Goal: Information Seeking & Learning: Learn about a topic

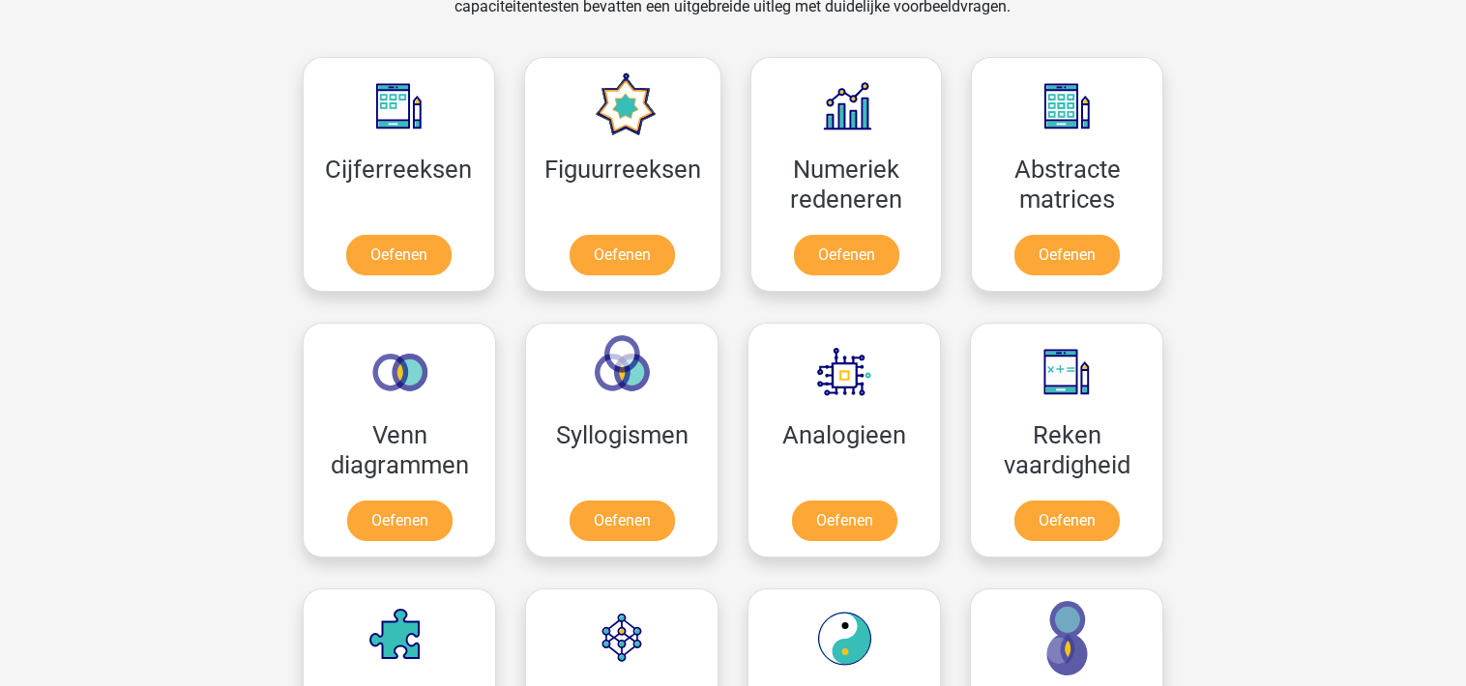
scroll to position [1828, 0]
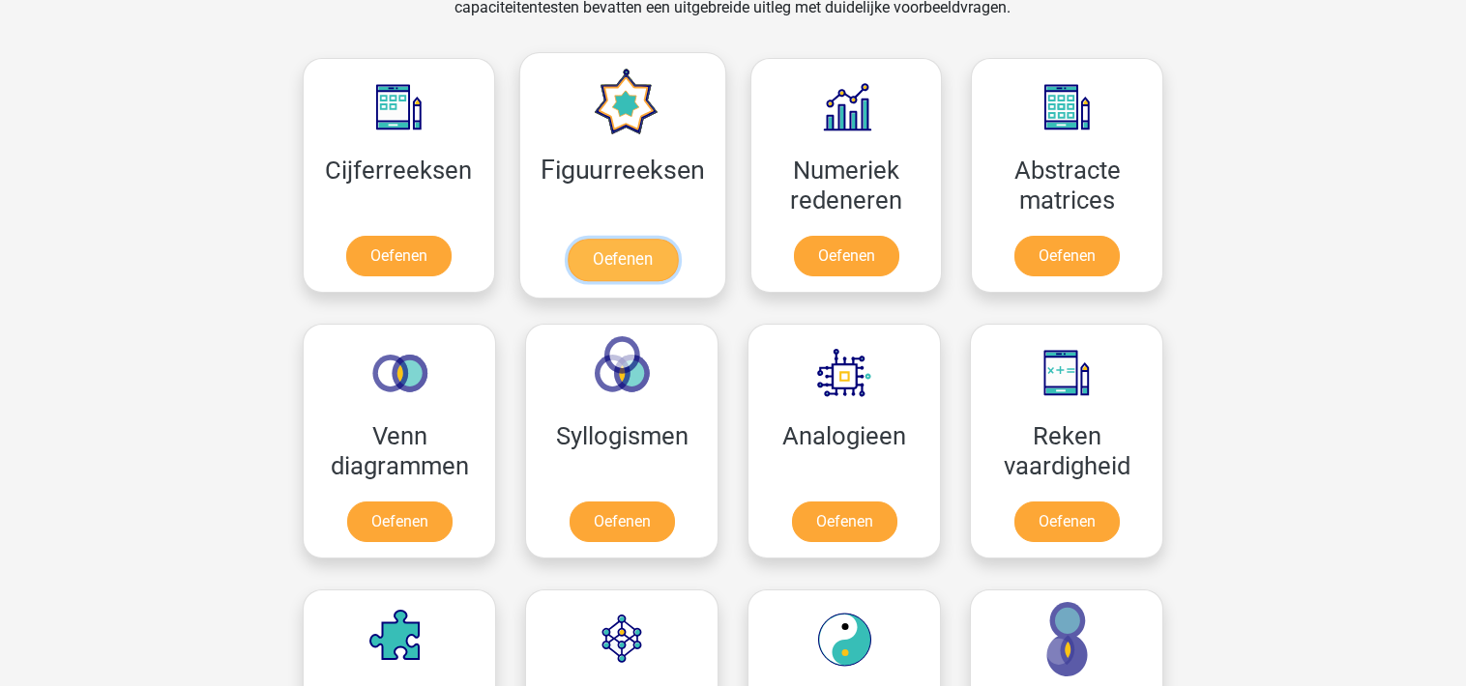
click at [614, 256] on link "Oefenen" at bounding box center [622, 260] width 110 height 43
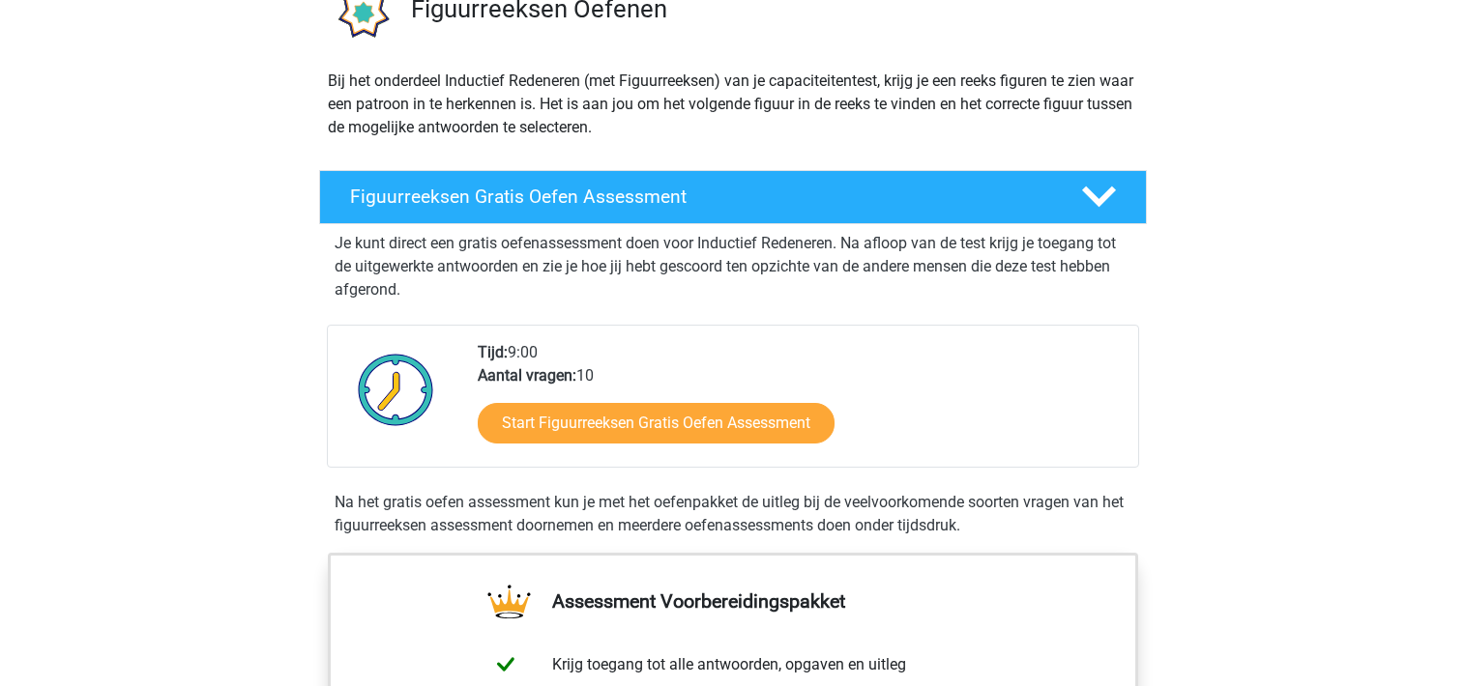
scroll to position [177, 0]
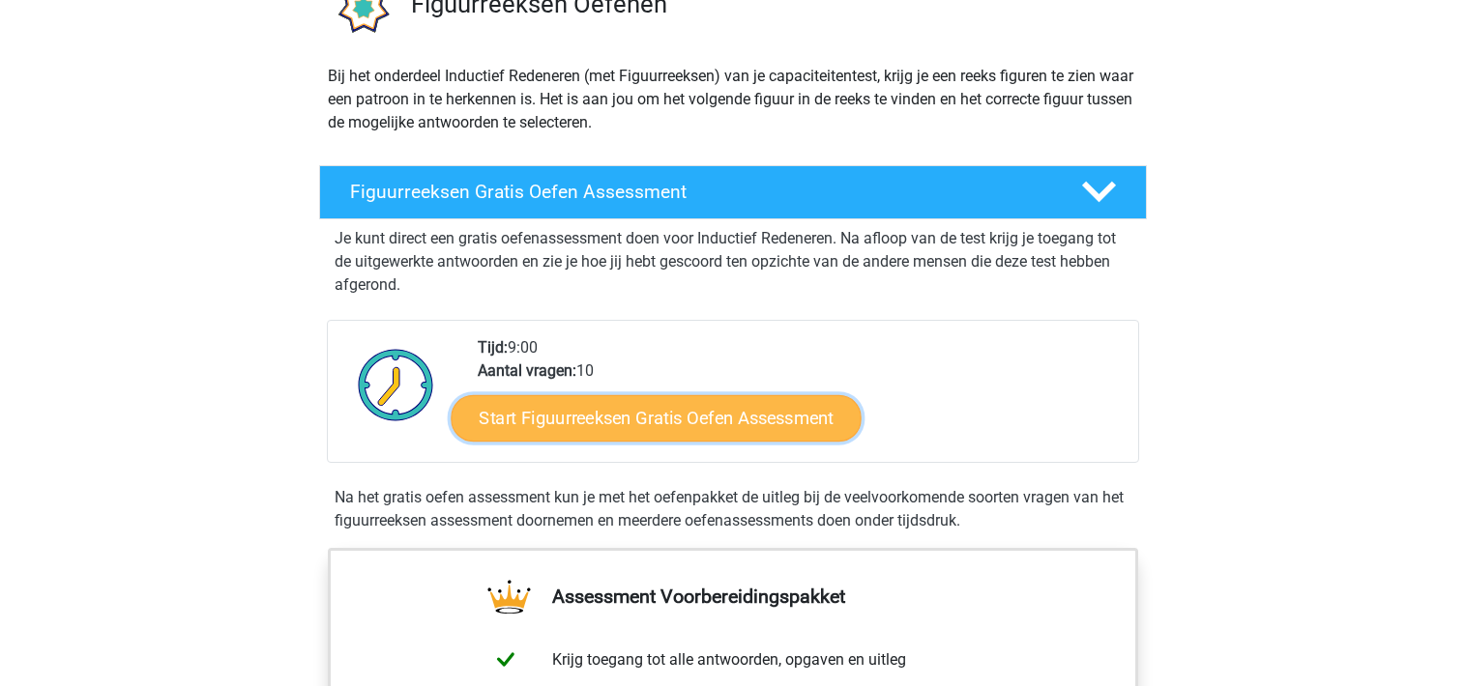
click at [733, 424] on link "Start Figuurreeksen Gratis Oefen Assessment" at bounding box center [656, 417] width 410 height 46
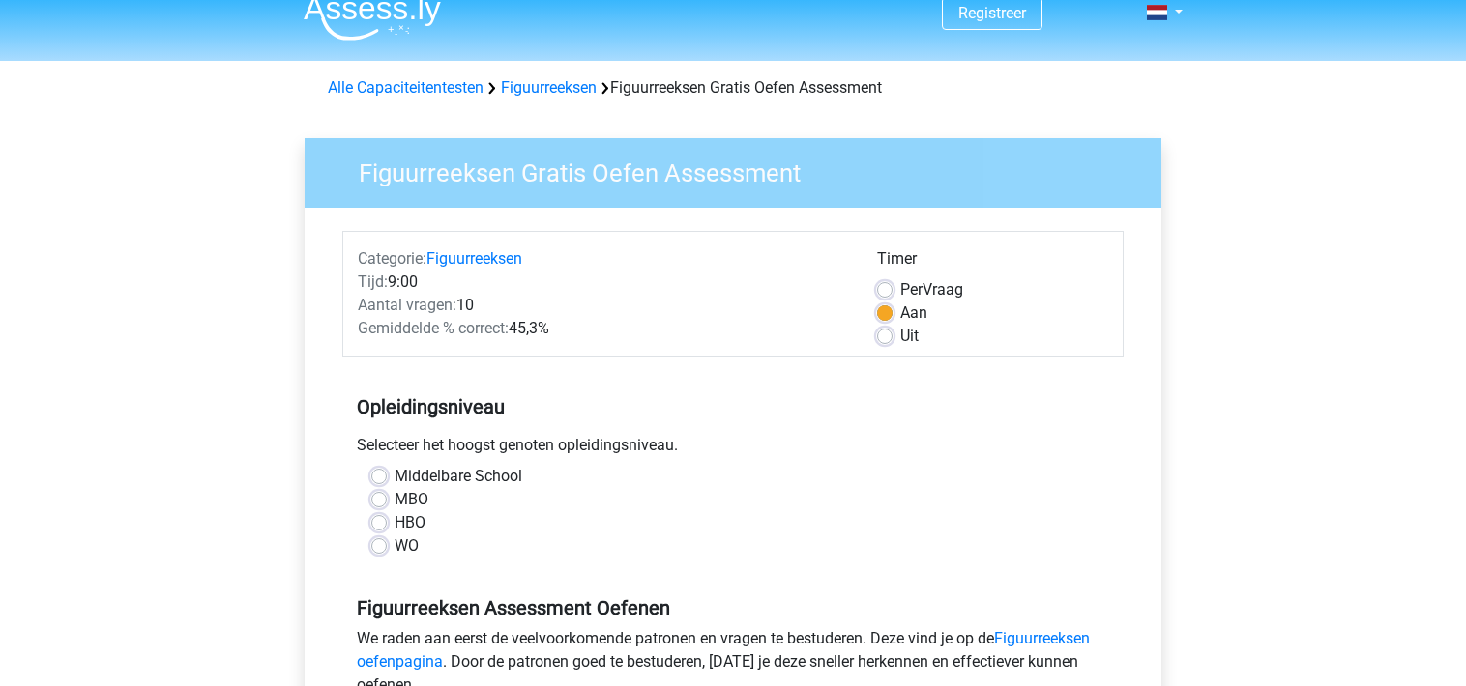
scroll to position [23, 0]
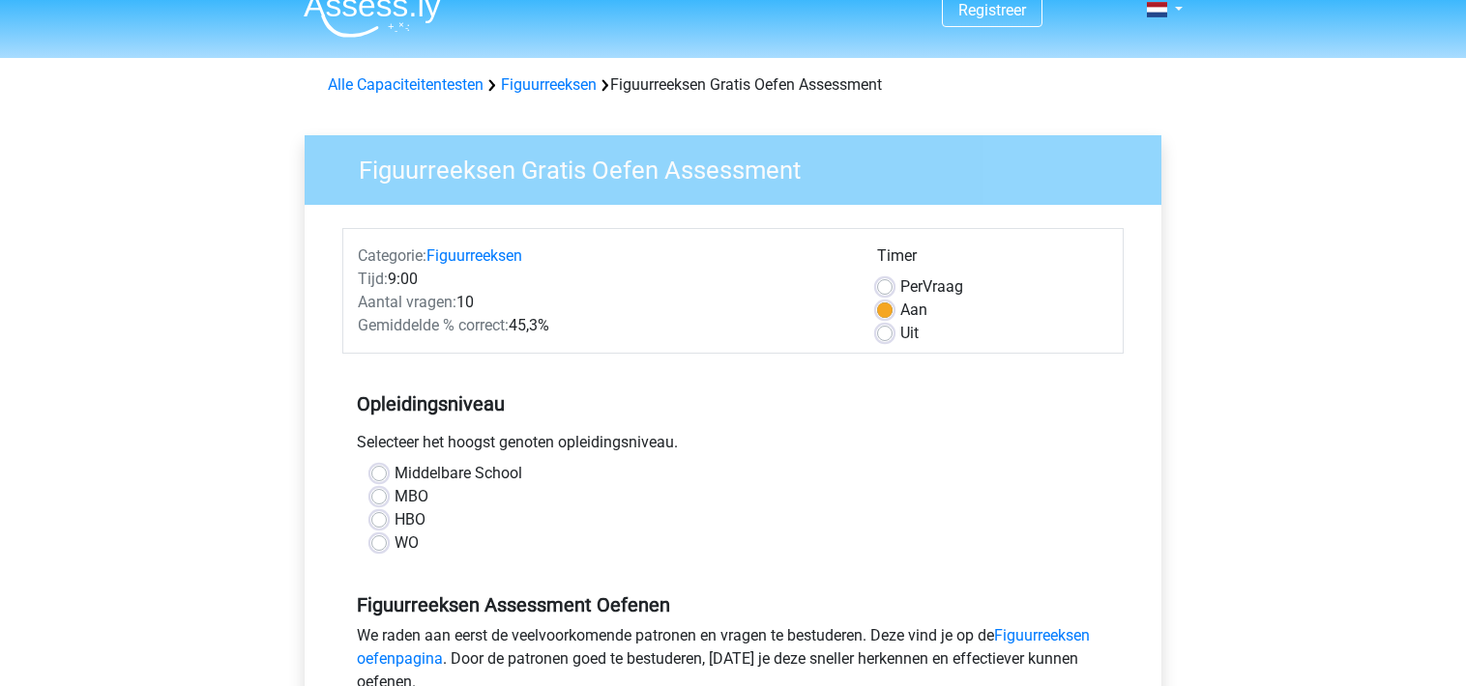
click at [394, 494] on label "MBO" at bounding box center [411, 496] width 34 height 23
click at [378, 494] on input "MBO" at bounding box center [378, 494] width 15 height 19
radio input "true"
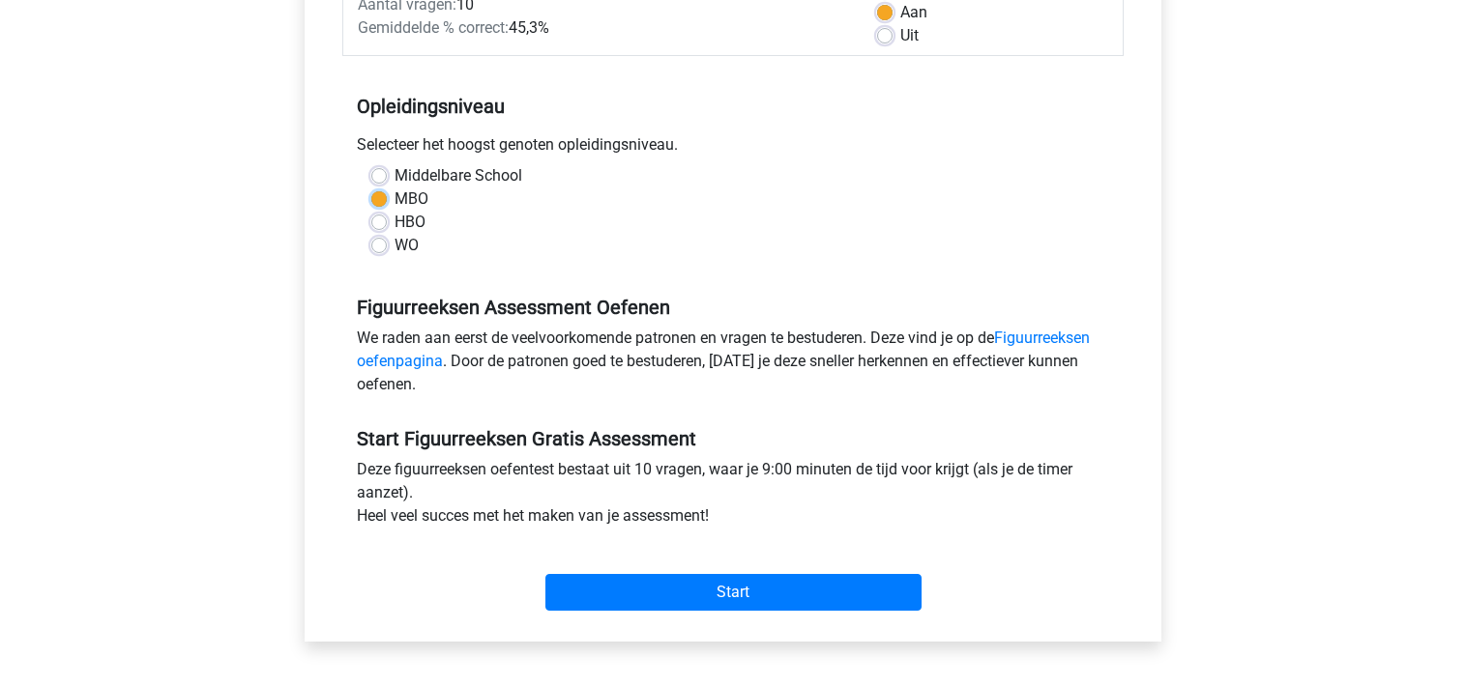
scroll to position [325, 0]
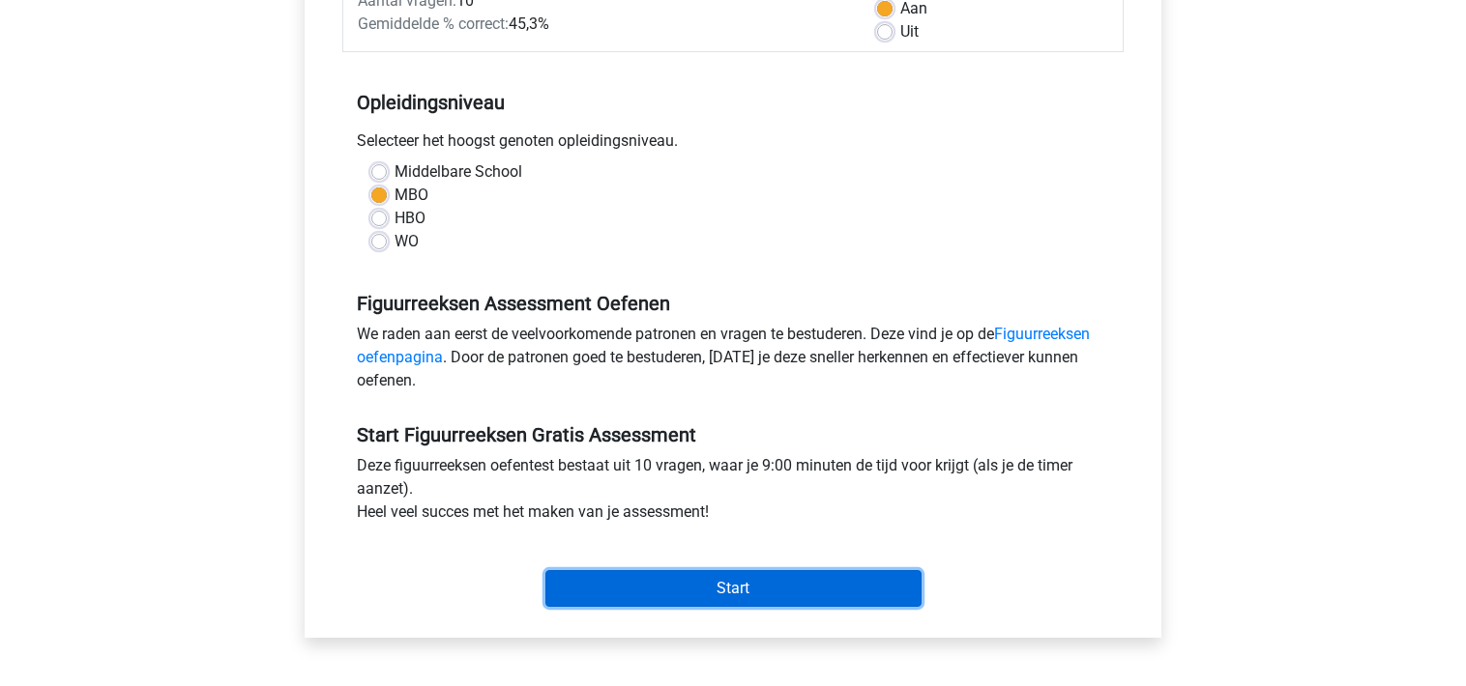
click at [687, 590] on input "Start" at bounding box center [733, 588] width 376 height 37
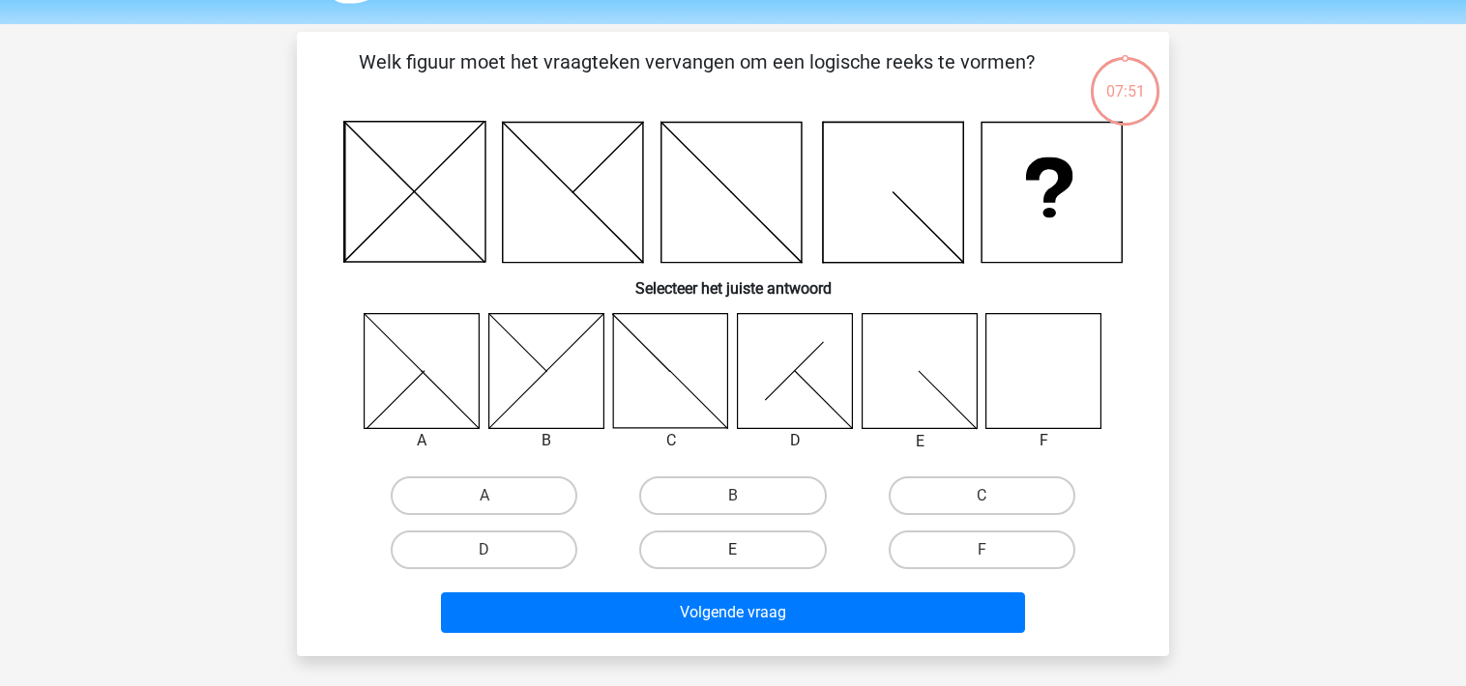
scroll to position [54, 0]
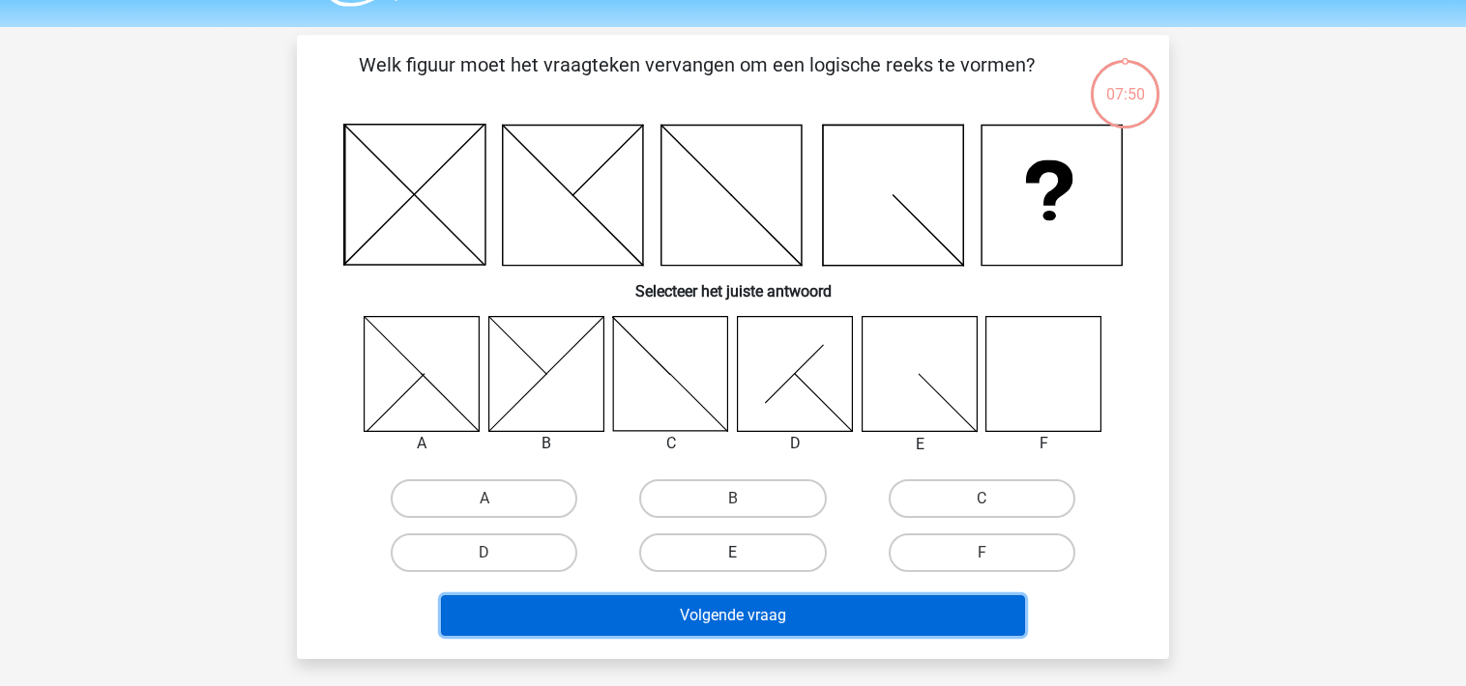
click at [694, 601] on button "Volgende vraag" at bounding box center [733, 616] width 585 height 41
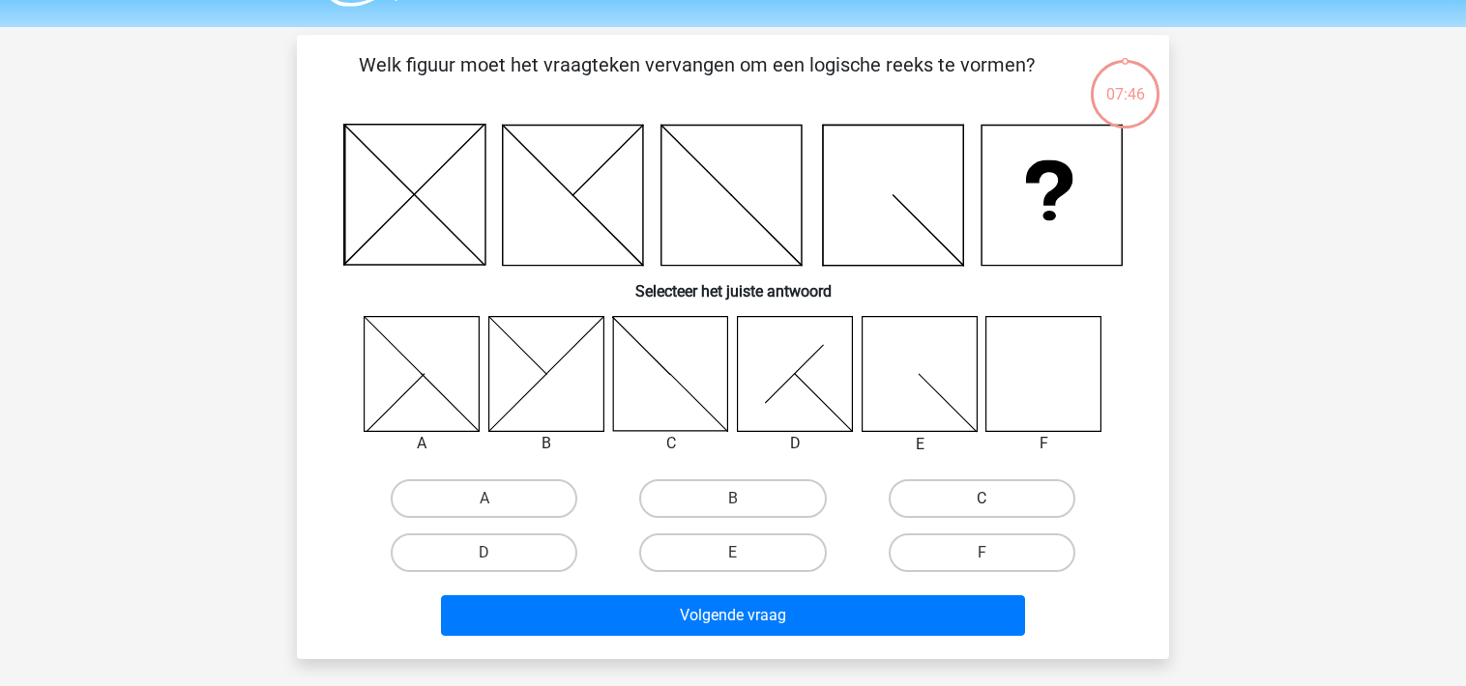
click at [932, 496] on label "C" at bounding box center [981, 499] width 187 height 39
click at [981, 499] on input "C" at bounding box center [987, 505] width 13 height 13
radio input "true"
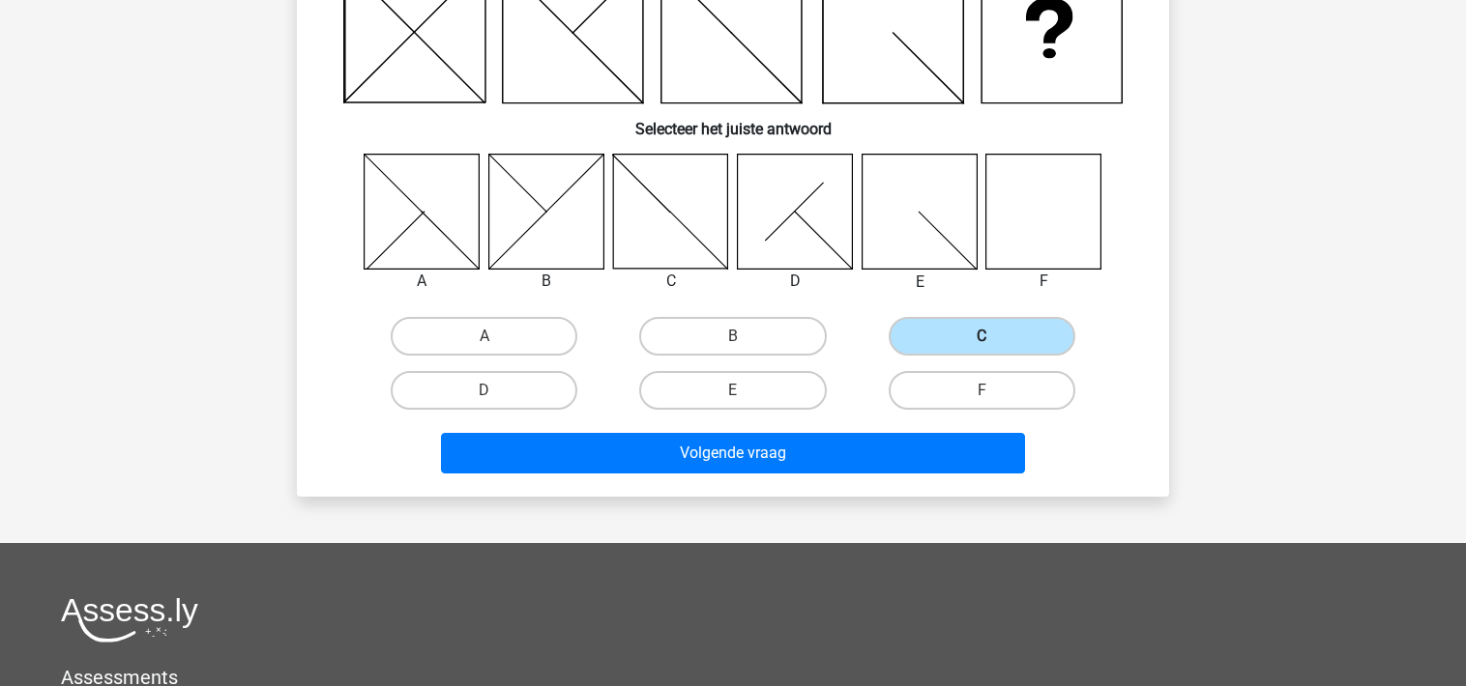
scroll to position [218, 0]
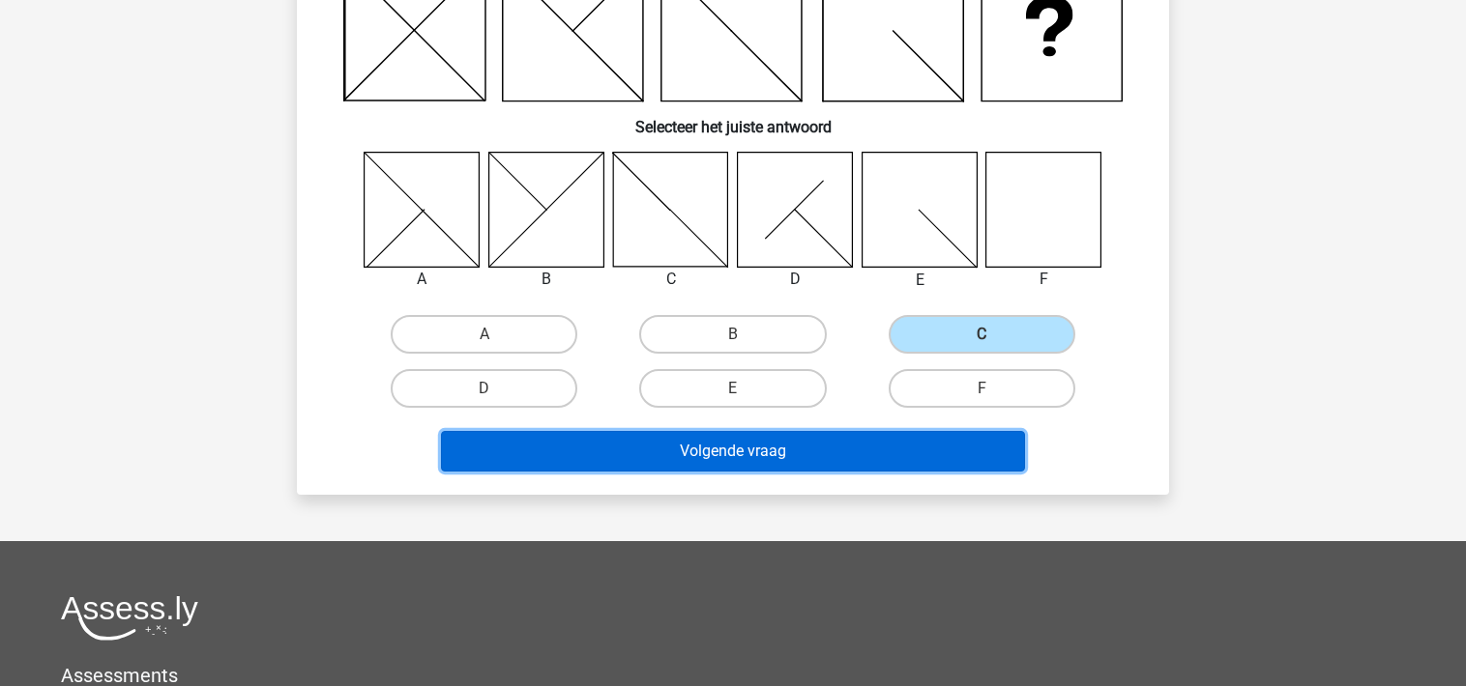
click at [850, 450] on button "Volgende vraag" at bounding box center [733, 451] width 585 height 41
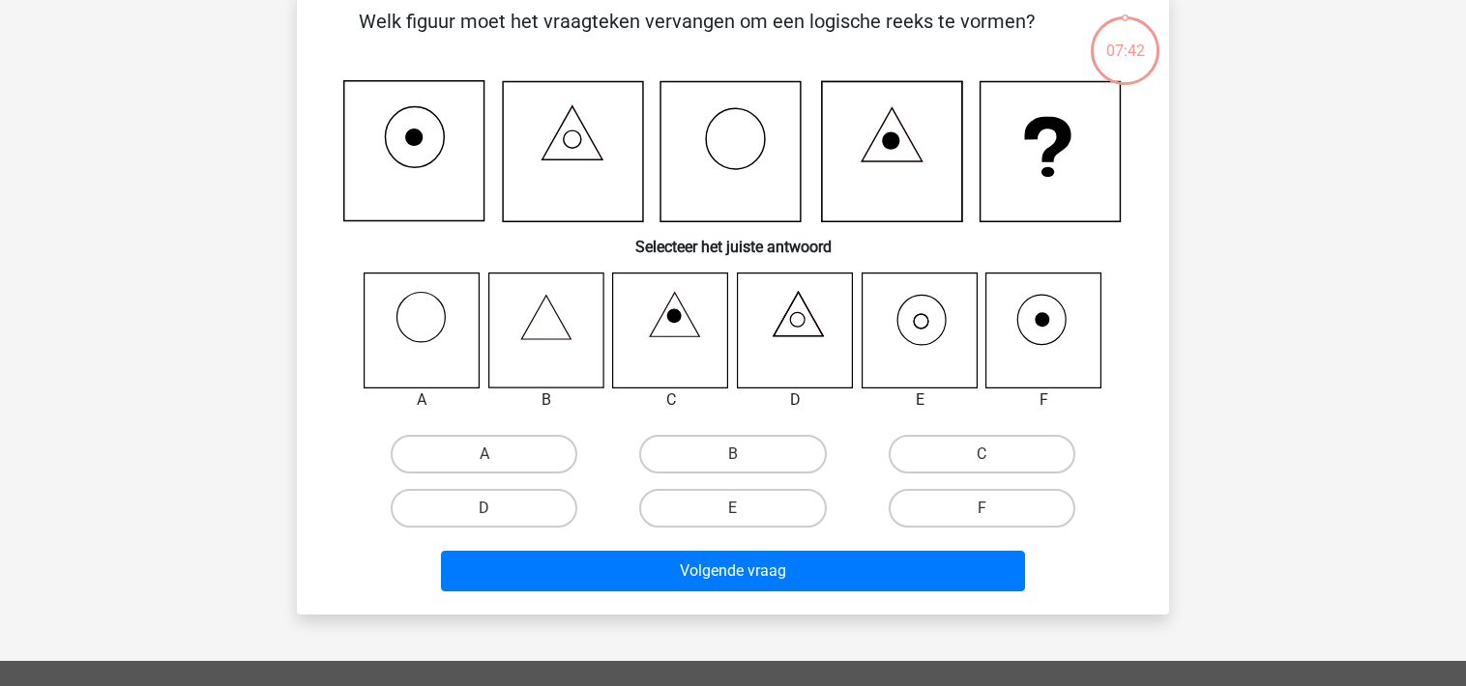
scroll to position [89, 0]
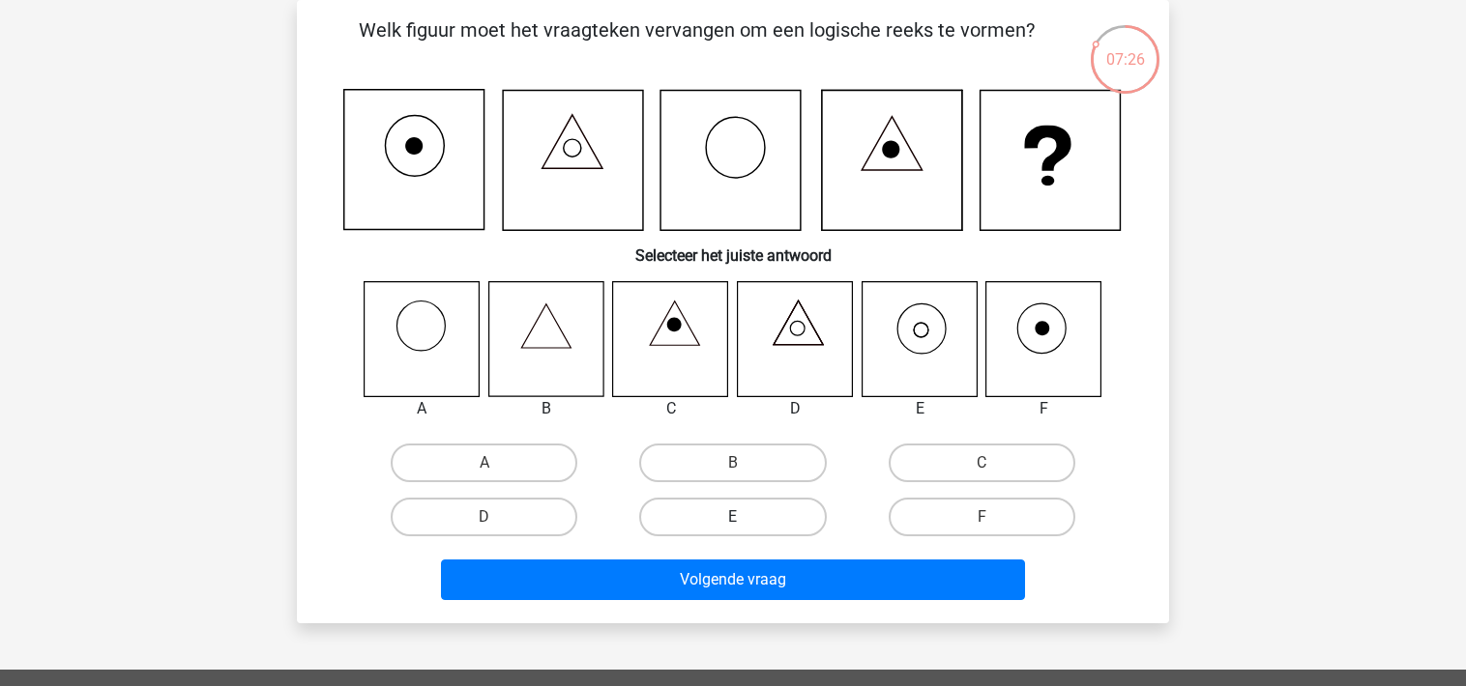
click at [759, 524] on label "E" at bounding box center [732, 517] width 187 height 39
click at [745, 524] on input "E" at bounding box center [739, 523] width 13 height 13
radio input "true"
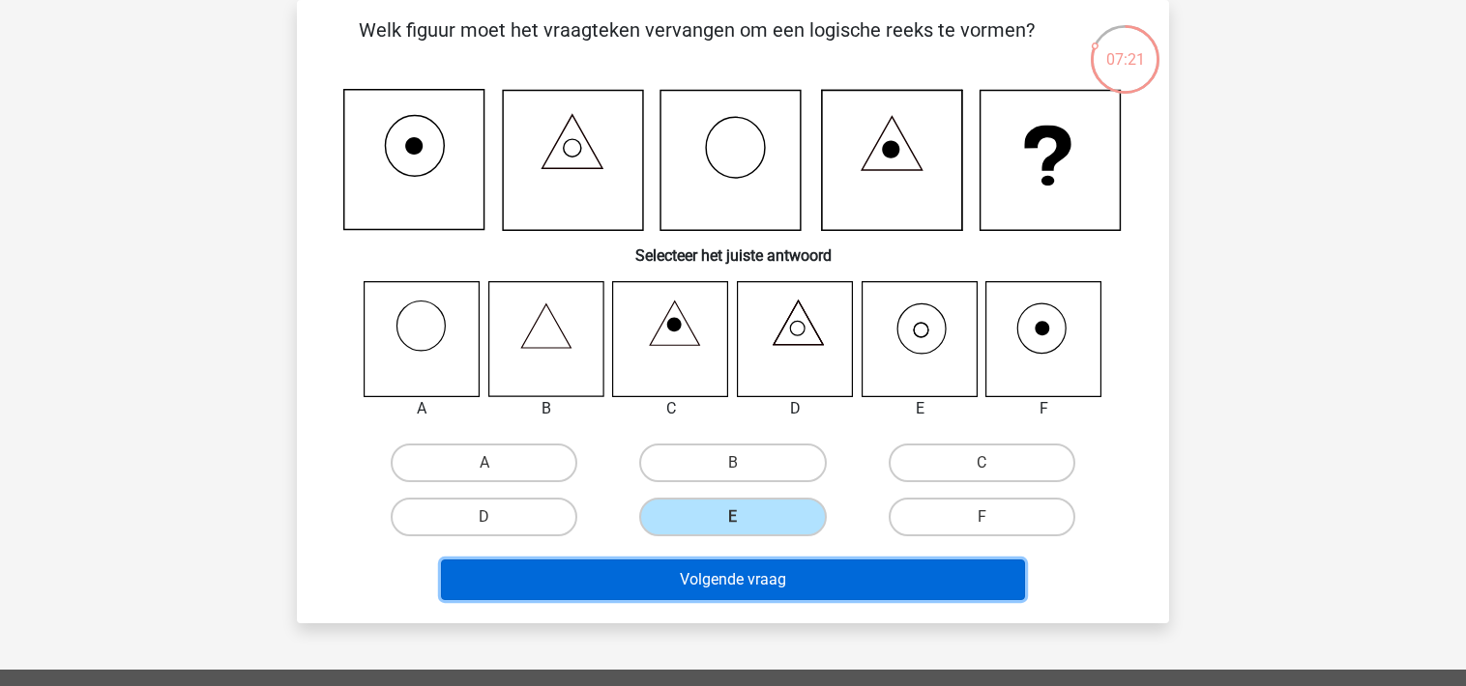
click at [762, 583] on button "Volgende vraag" at bounding box center [733, 580] width 585 height 41
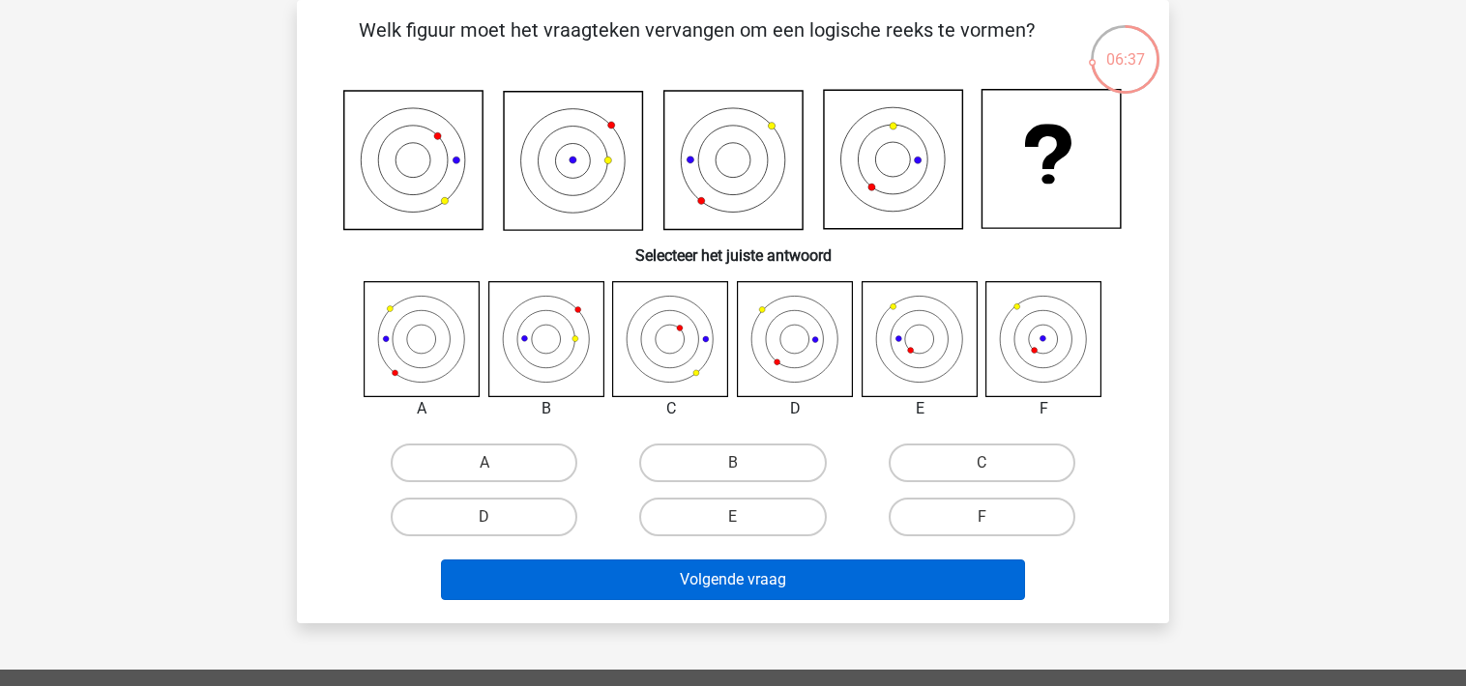
scroll to position [109, 0]
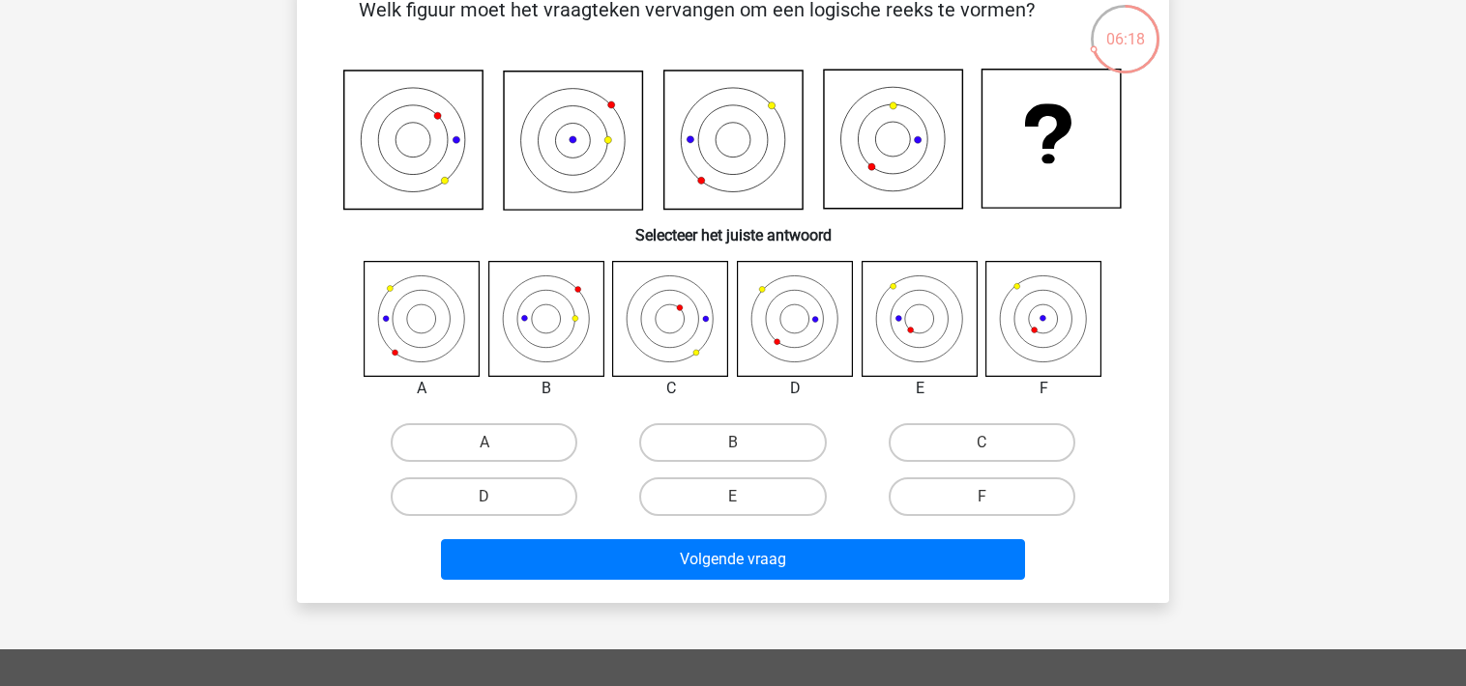
click at [736, 503] on input "E" at bounding box center [739, 503] width 13 height 13
radio input "true"
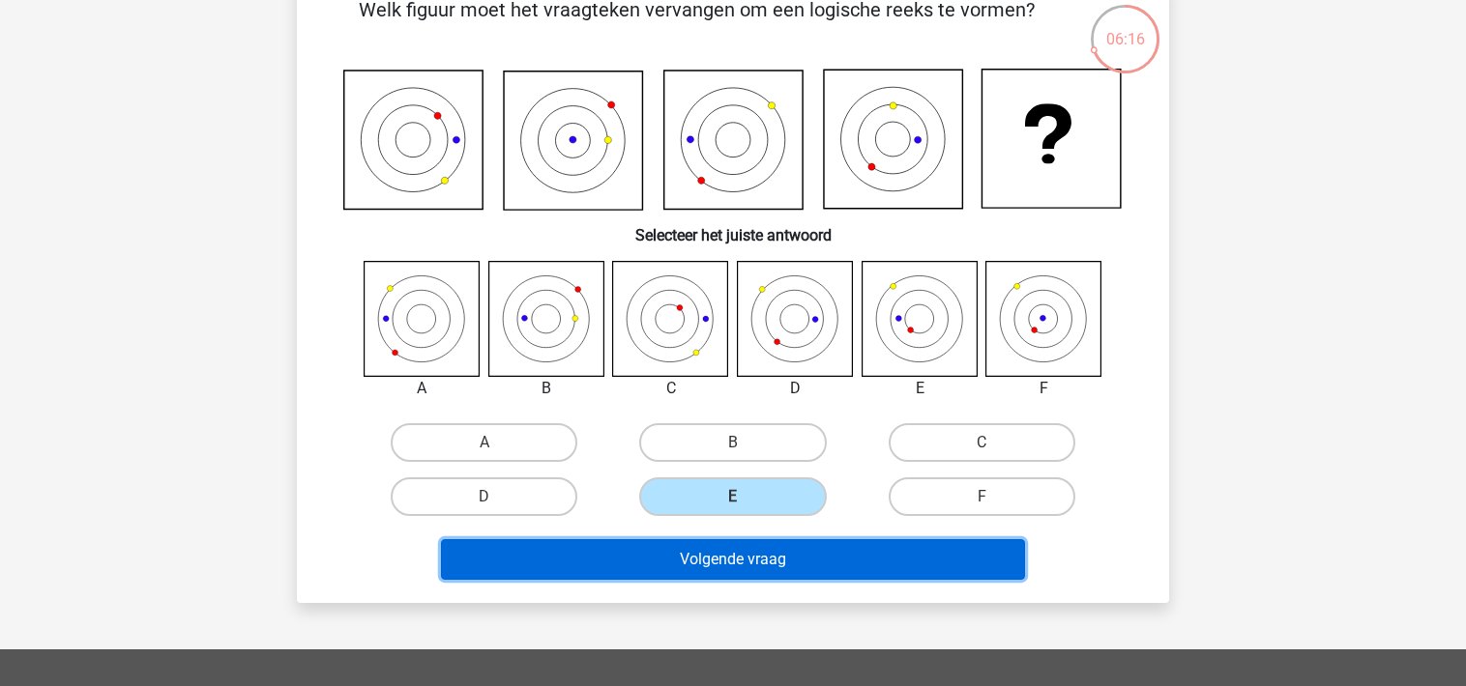
click at [738, 561] on button "Volgende vraag" at bounding box center [733, 559] width 585 height 41
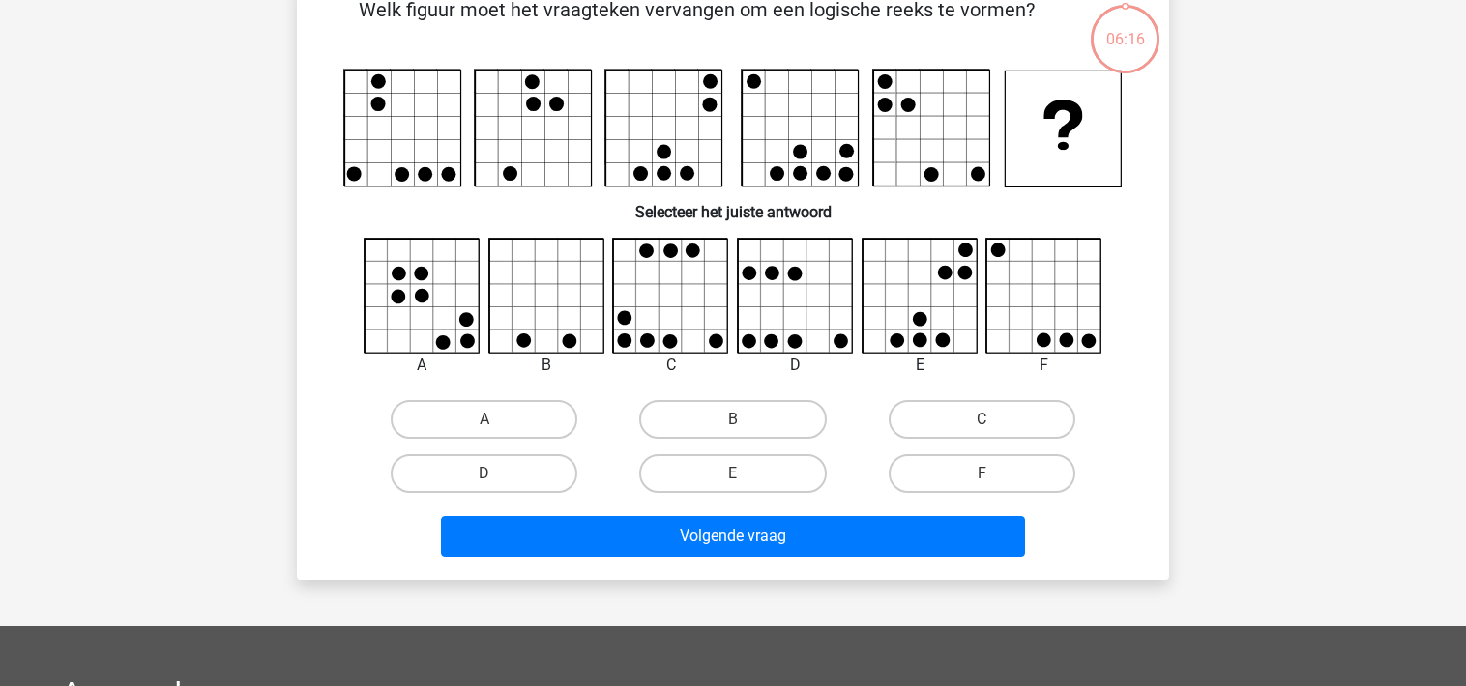
scroll to position [89, 0]
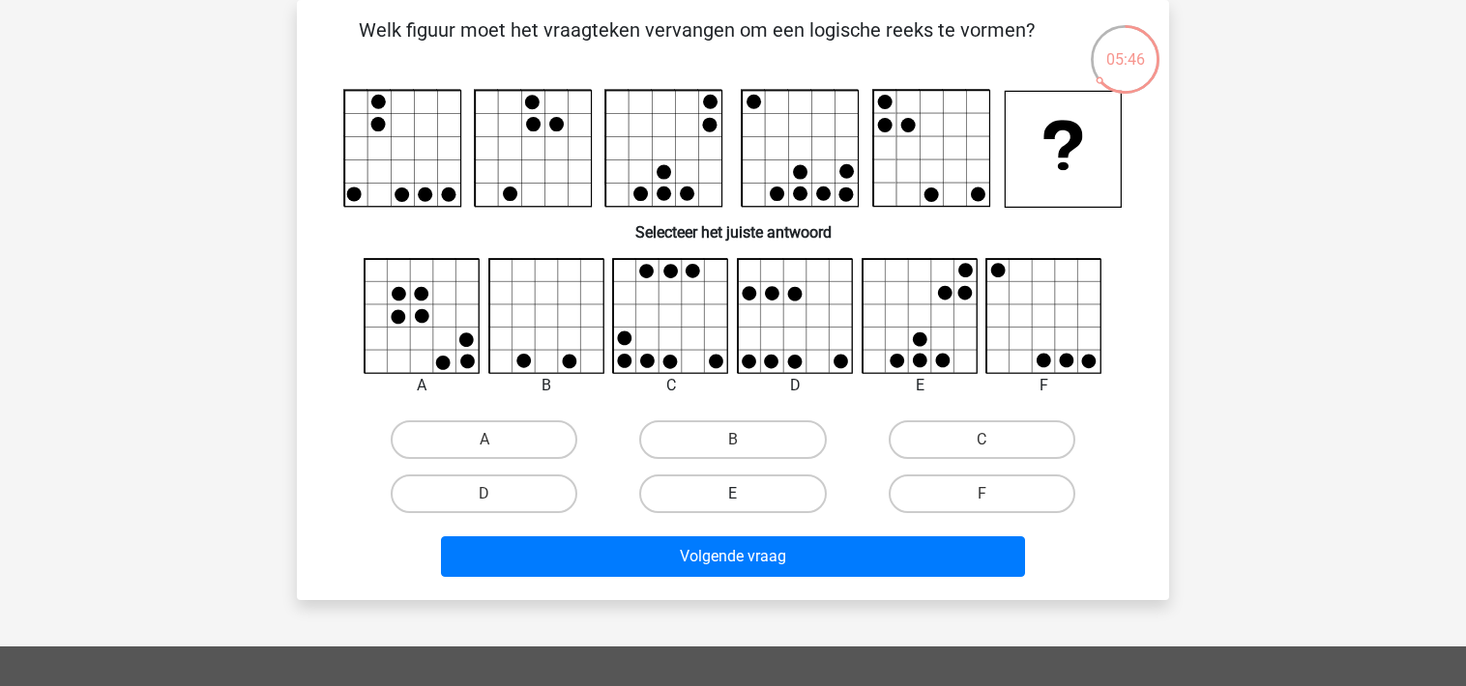
click at [765, 493] on label "E" at bounding box center [732, 494] width 187 height 39
click at [745, 494] on input "E" at bounding box center [739, 500] width 13 height 13
radio input "true"
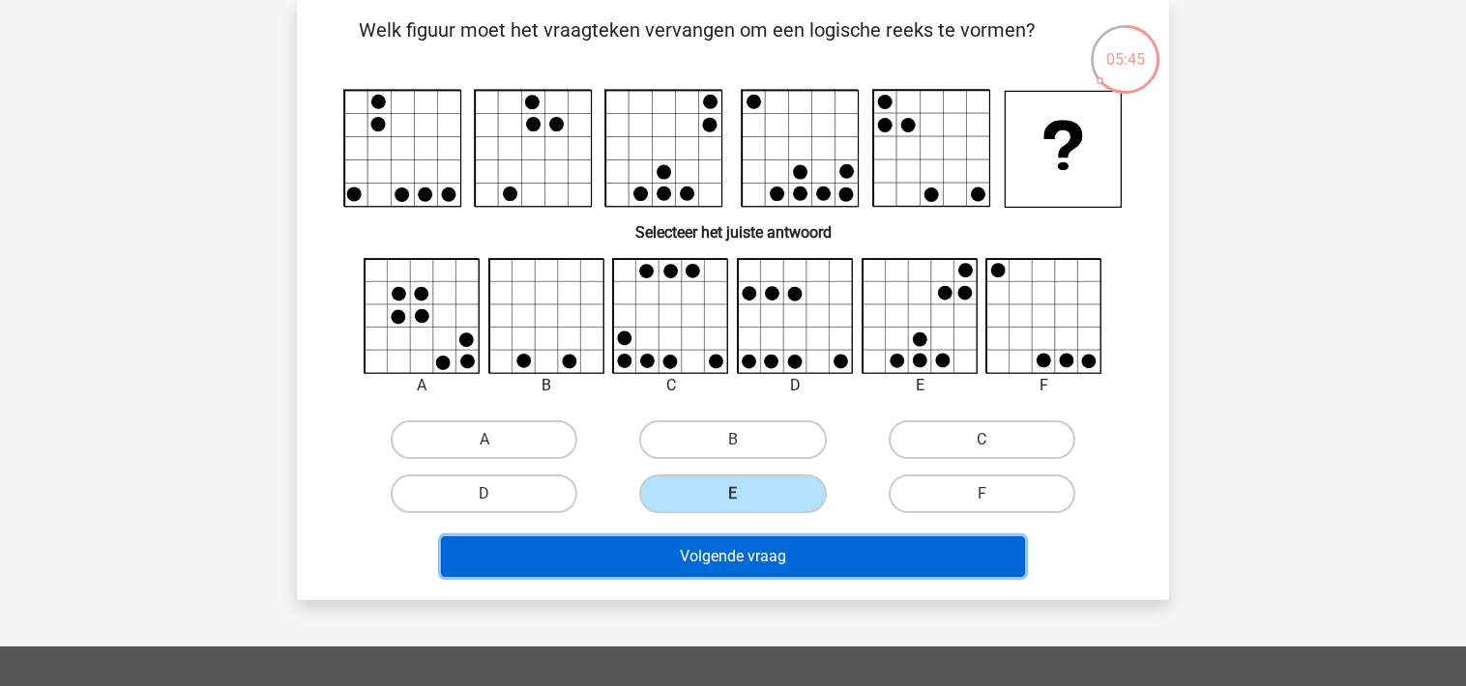
click at [769, 550] on button "Volgende vraag" at bounding box center [733, 557] width 585 height 41
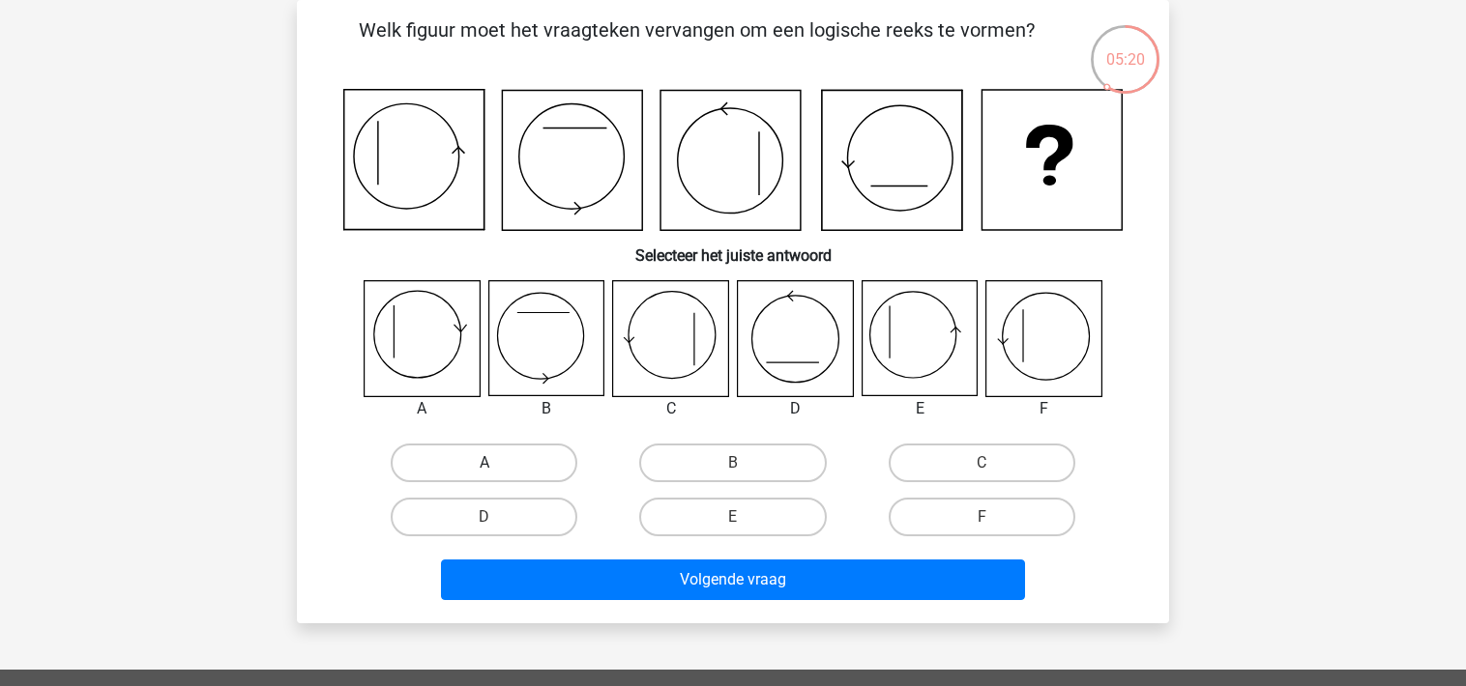
click at [507, 457] on label "A" at bounding box center [484, 463] width 187 height 39
click at [497, 463] on input "A" at bounding box center [490, 469] width 13 height 13
radio input "true"
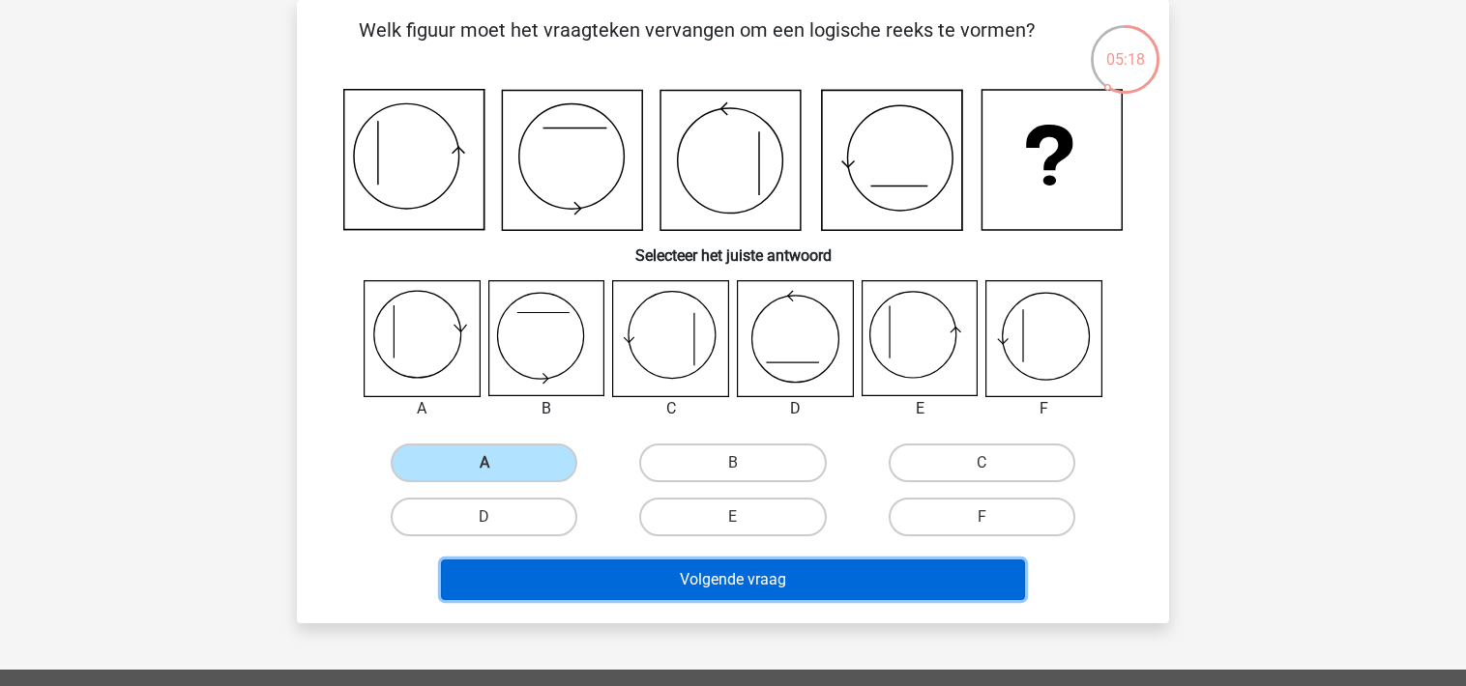
click at [613, 575] on button "Volgende vraag" at bounding box center [733, 580] width 585 height 41
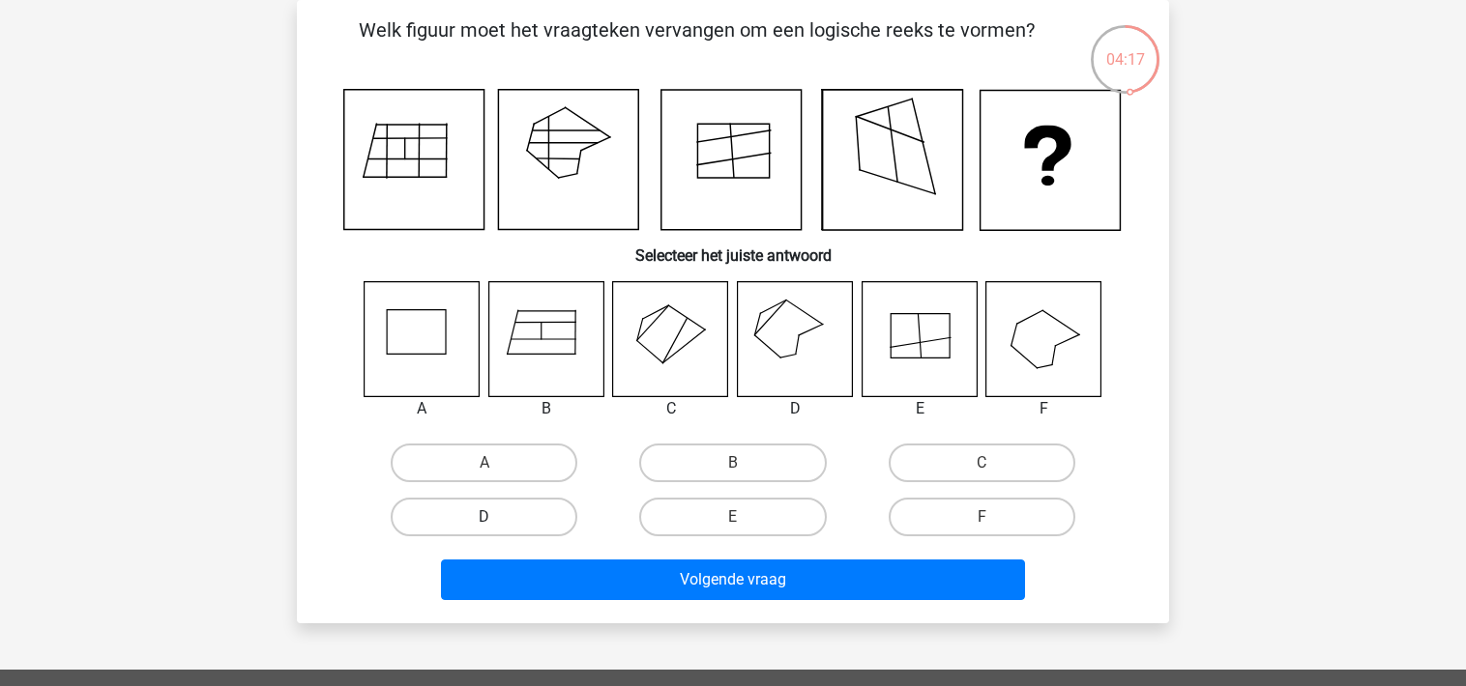
click at [507, 529] on label "D" at bounding box center [484, 517] width 187 height 39
click at [497, 529] on input "D" at bounding box center [490, 523] width 13 height 13
radio input "true"
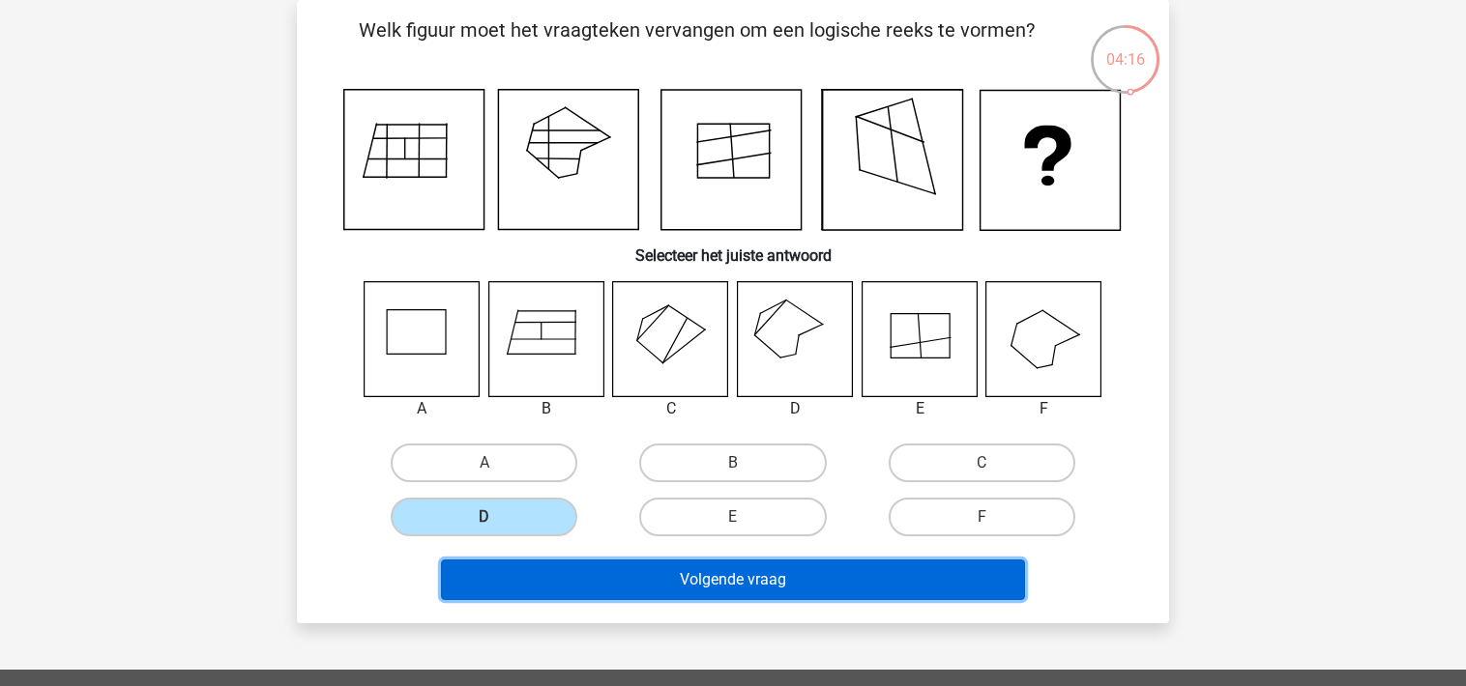
click at [709, 574] on button "Volgende vraag" at bounding box center [733, 580] width 585 height 41
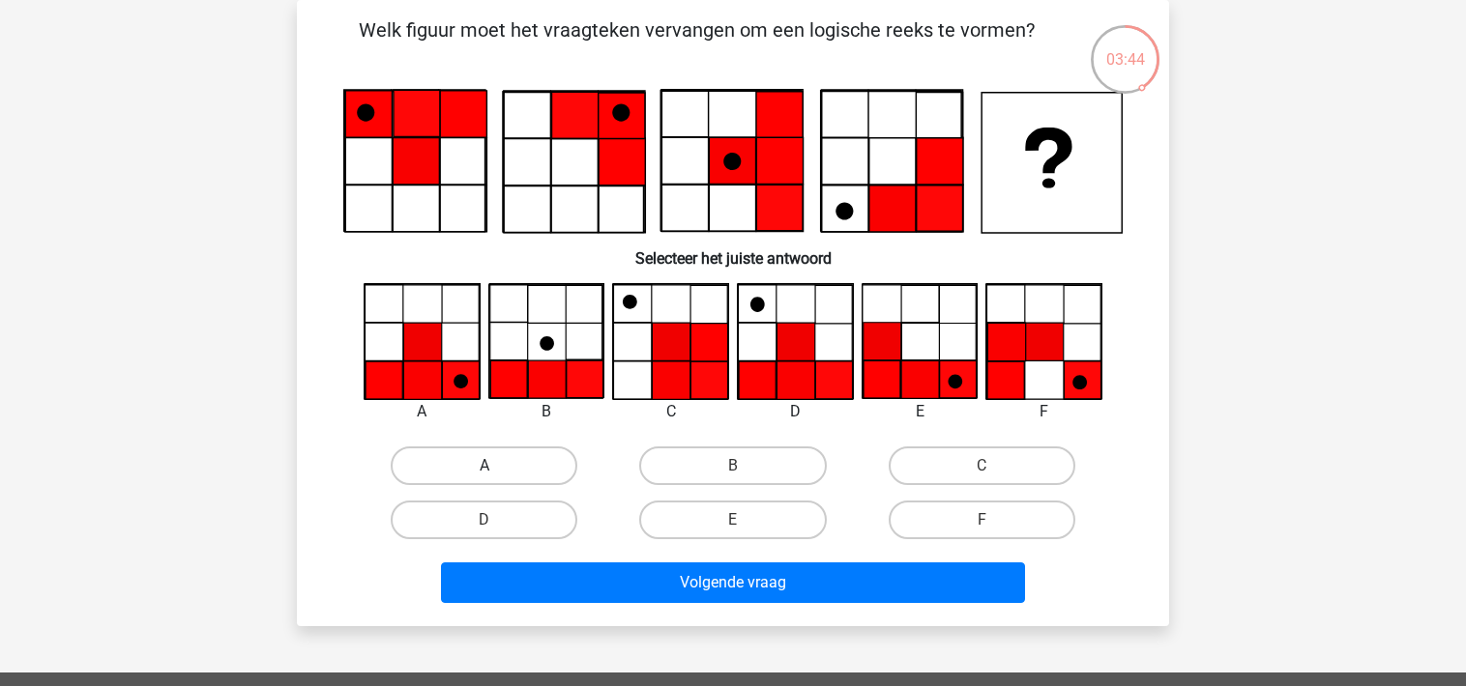
click at [531, 468] on label "A" at bounding box center [484, 466] width 187 height 39
click at [497, 468] on input "A" at bounding box center [490, 472] width 13 height 13
radio input "true"
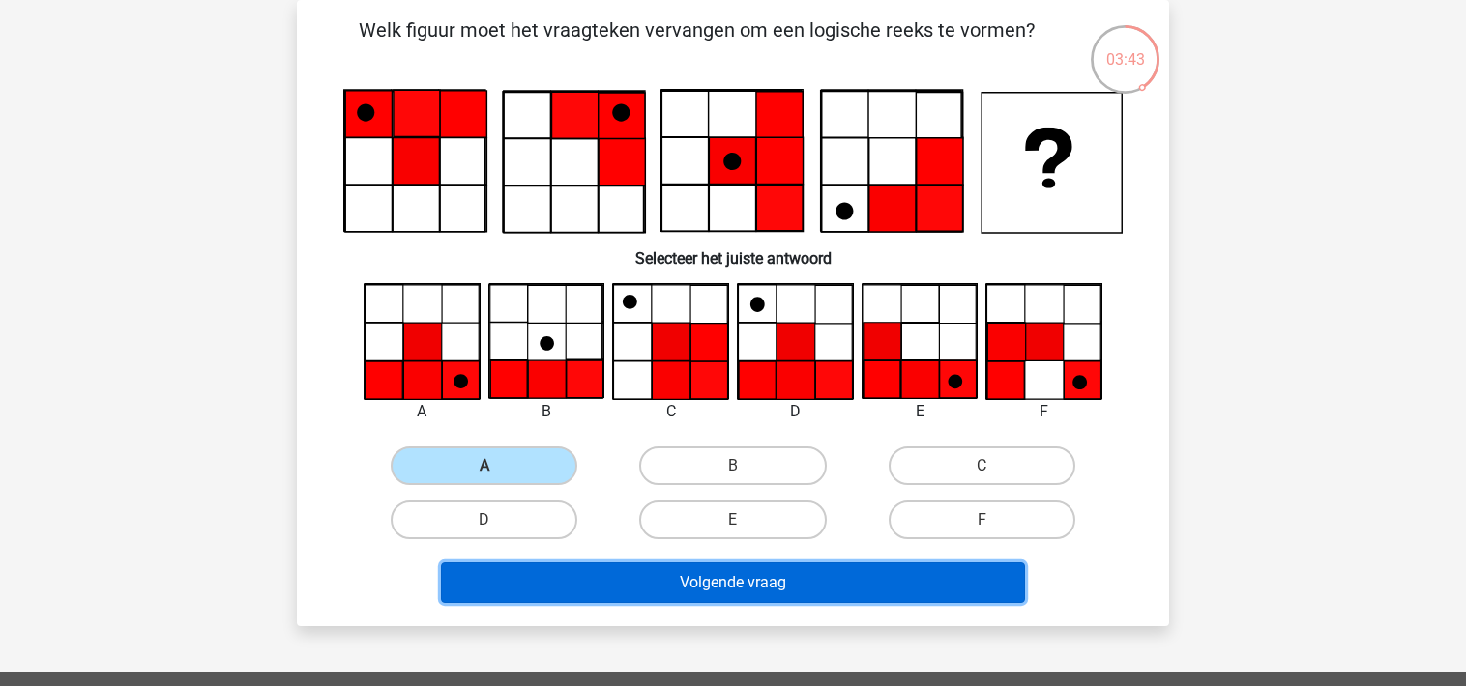
click at [595, 587] on button "Volgende vraag" at bounding box center [733, 583] width 585 height 41
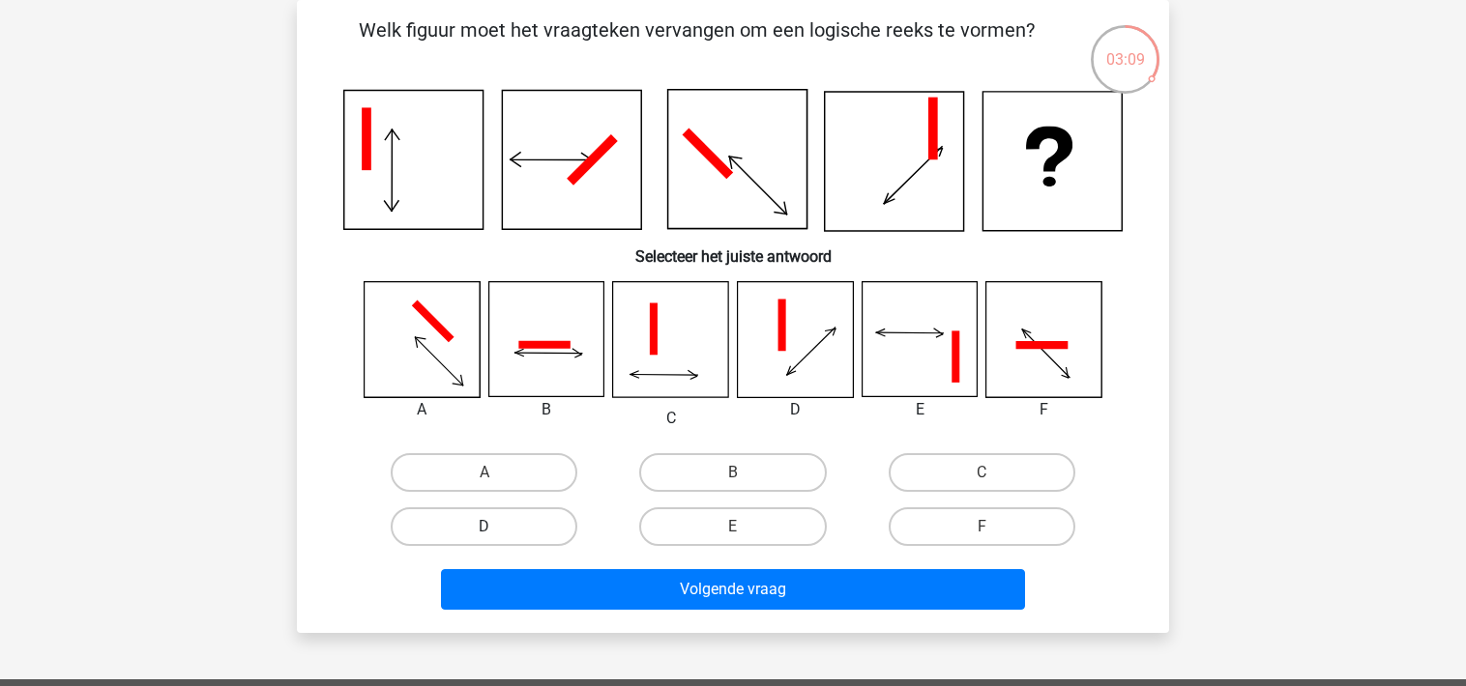
click at [456, 524] on label "D" at bounding box center [484, 527] width 187 height 39
click at [484, 527] on input "D" at bounding box center [490, 533] width 13 height 13
radio input "true"
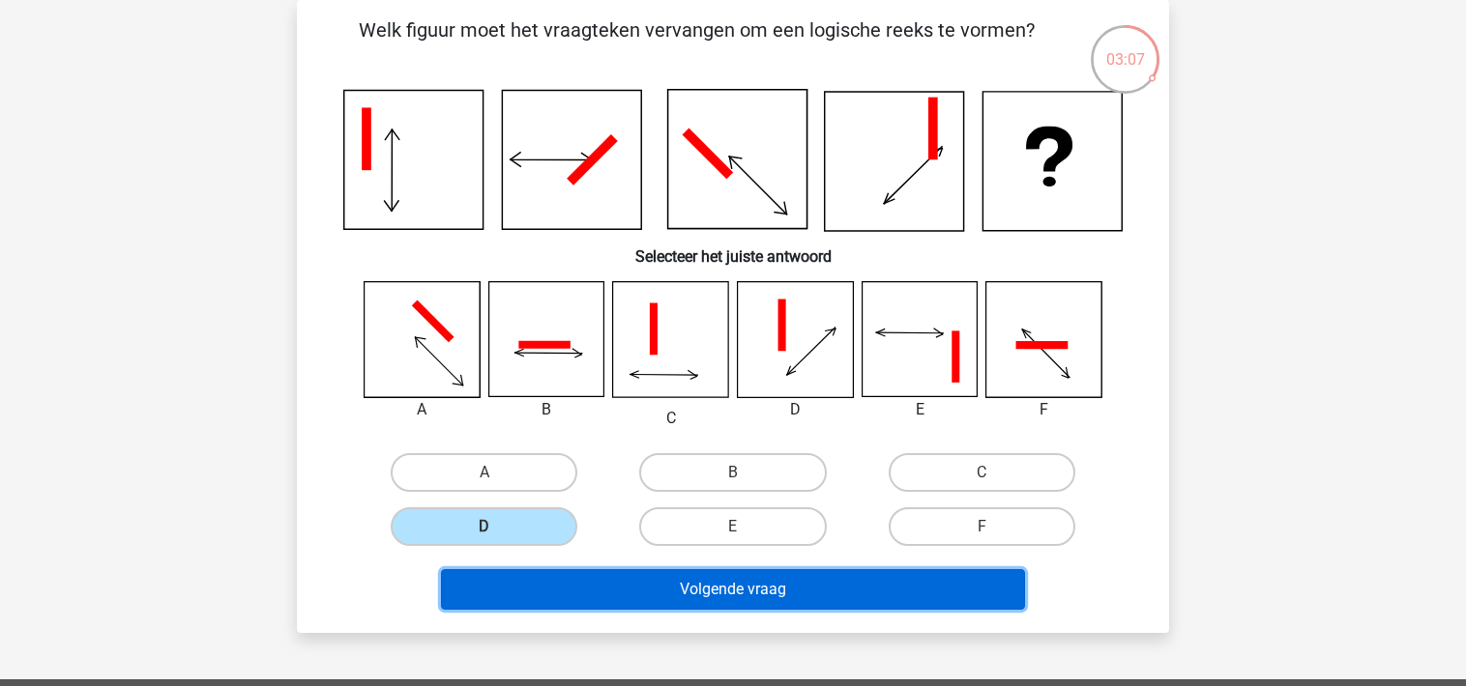
click at [640, 590] on button "Volgende vraag" at bounding box center [733, 589] width 585 height 41
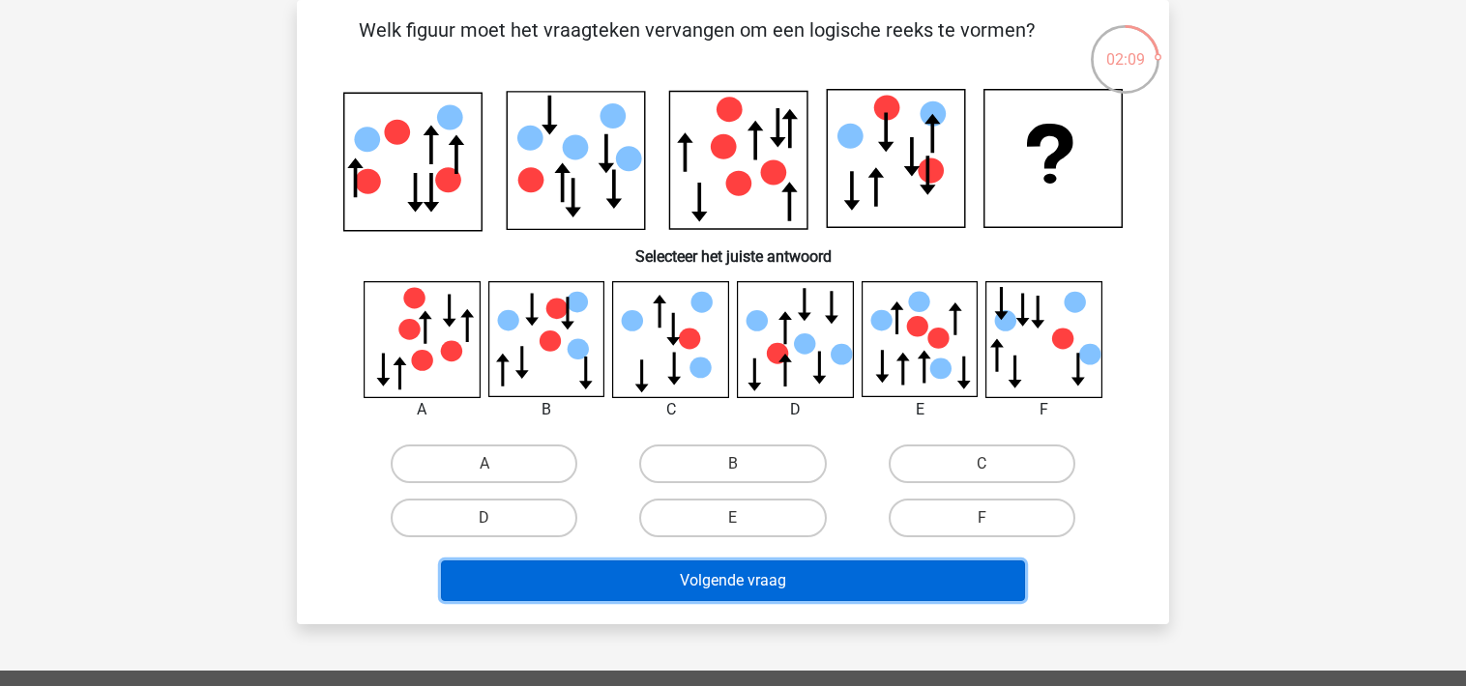
click at [757, 578] on button "Volgende vraag" at bounding box center [733, 581] width 585 height 41
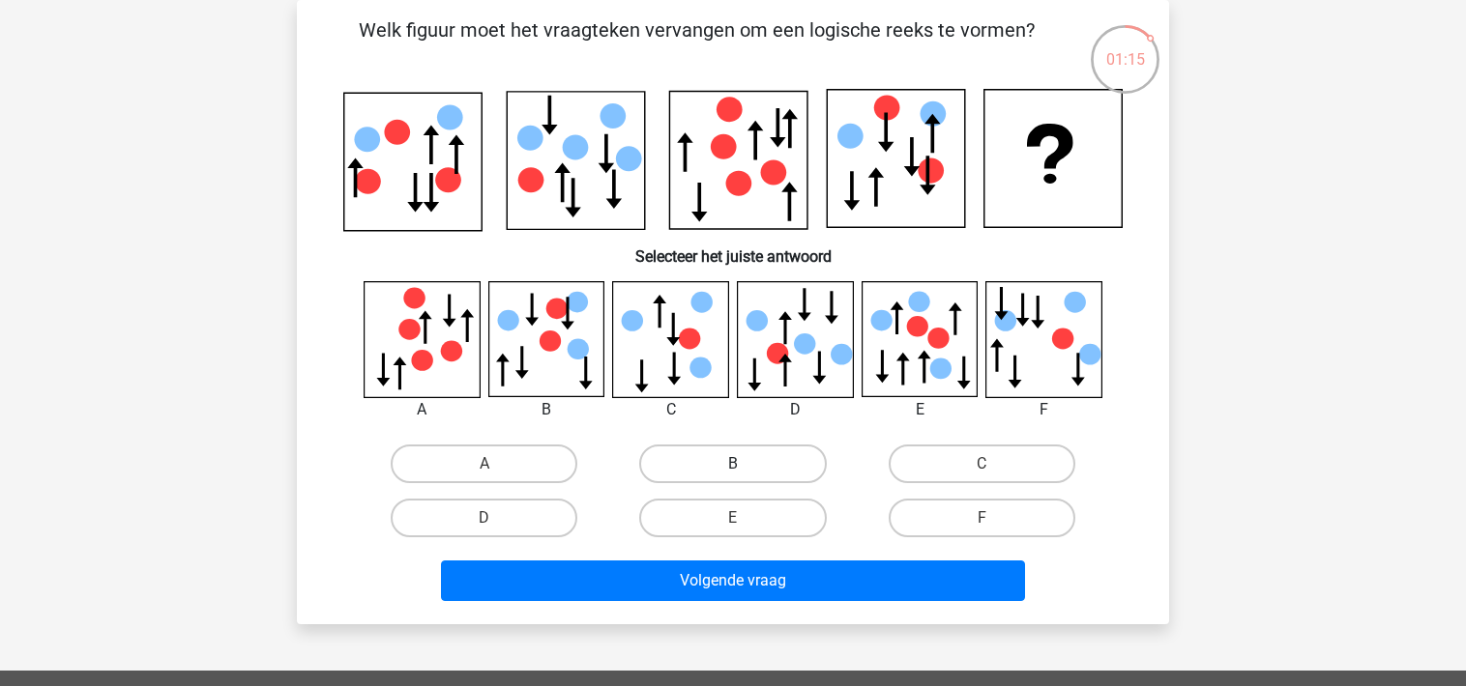
click at [687, 457] on label "B" at bounding box center [732, 464] width 187 height 39
click at [733, 464] on input "B" at bounding box center [739, 470] width 13 height 13
radio input "true"
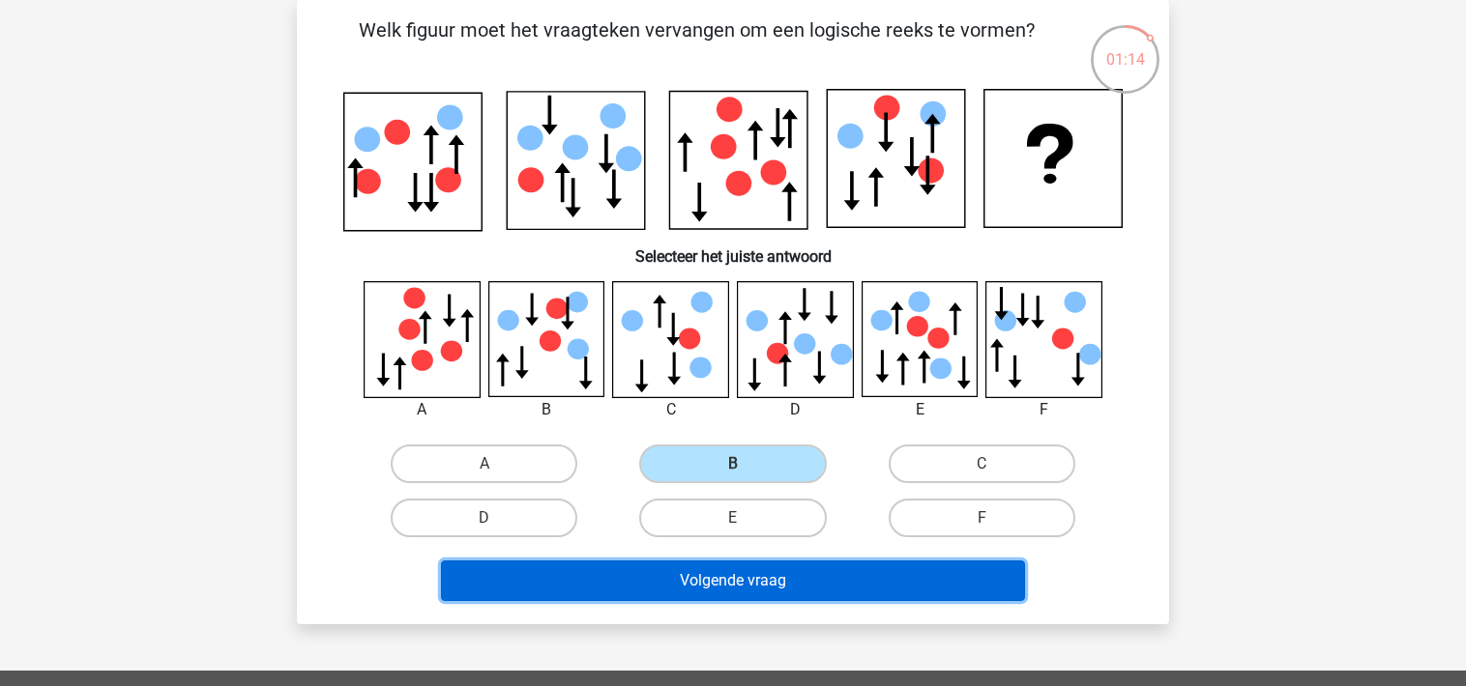
click at [692, 585] on button "Volgende vraag" at bounding box center [733, 581] width 585 height 41
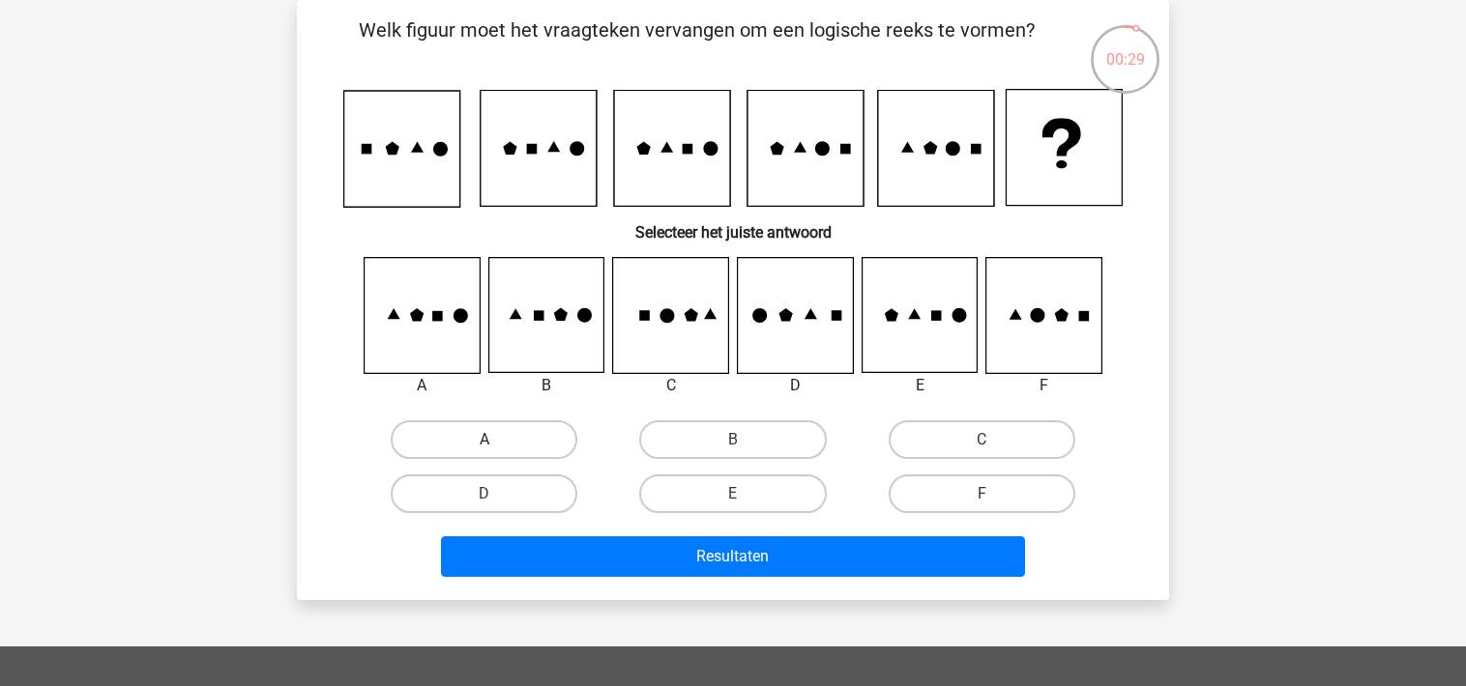
click at [520, 446] on label "A" at bounding box center [484, 440] width 187 height 39
click at [497, 446] on input "A" at bounding box center [490, 446] width 13 height 13
radio input "true"
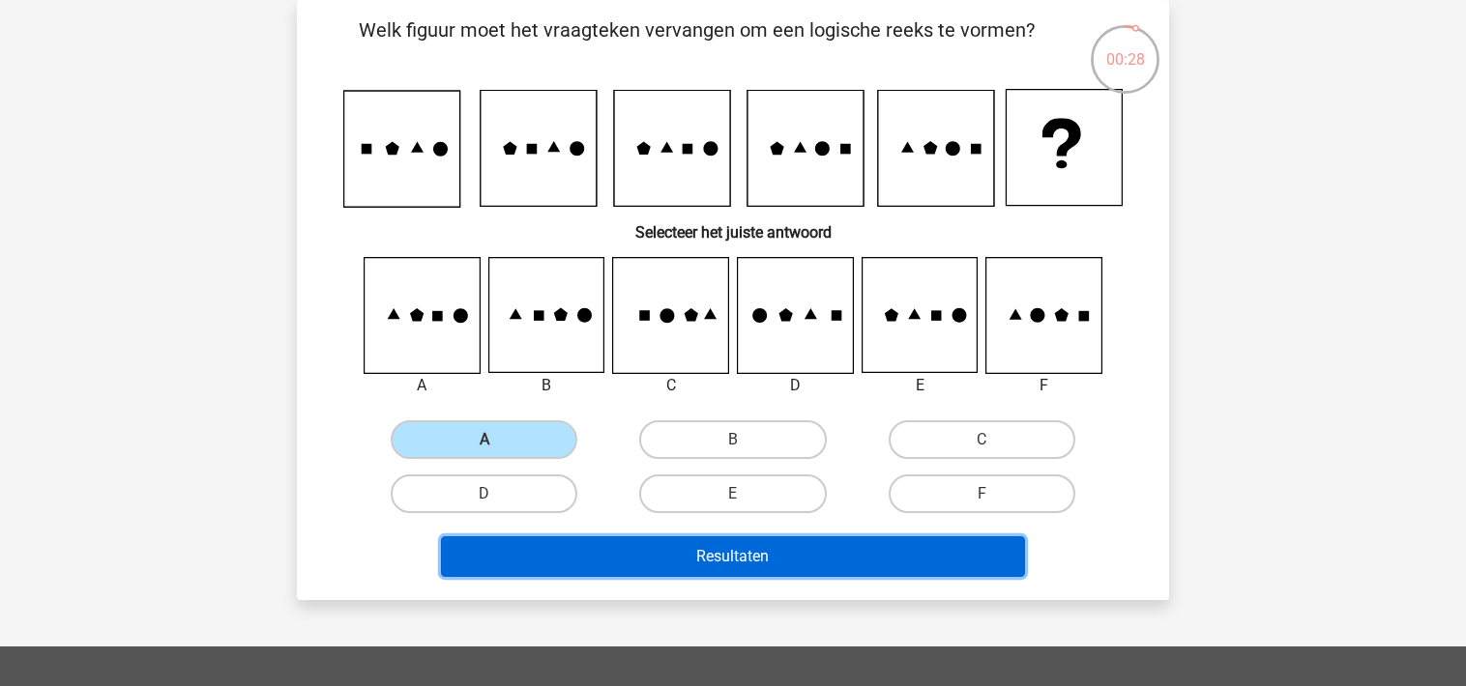
click at [601, 538] on button "Resultaten" at bounding box center [733, 557] width 585 height 41
